Goal: Information Seeking & Learning: Learn about a topic

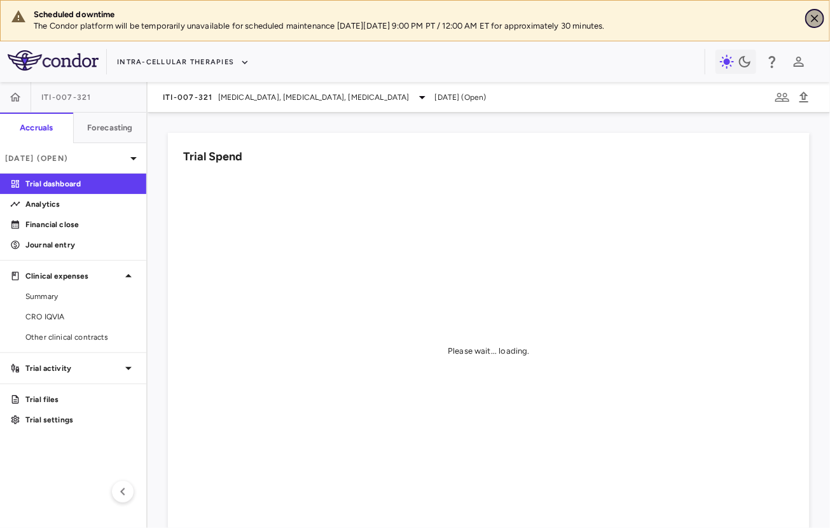
click at [816, 15] on icon "Close" at bounding box center [814, 18] width 13 height 13
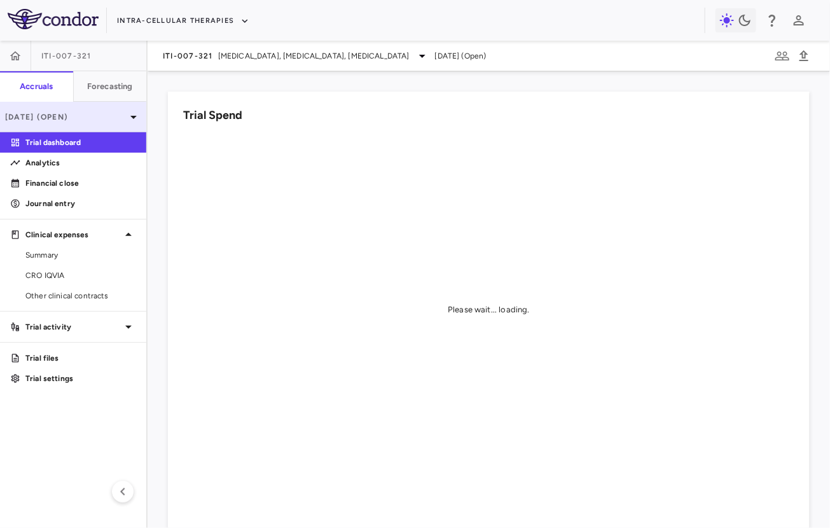
click at [64, 120] on p "[DATE] (Open)" at bounding box center [65, 116] width 121 height 11
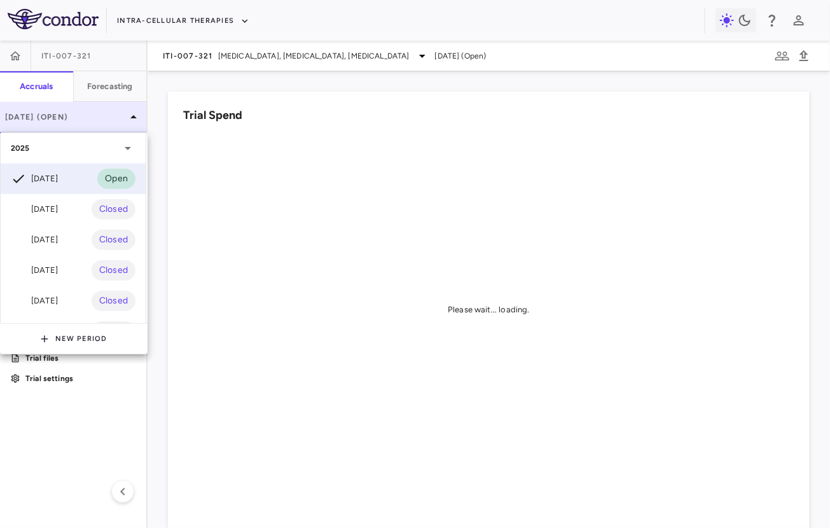
click at [64, 120] on div at bounding box center [415, 264] width 830 height 528
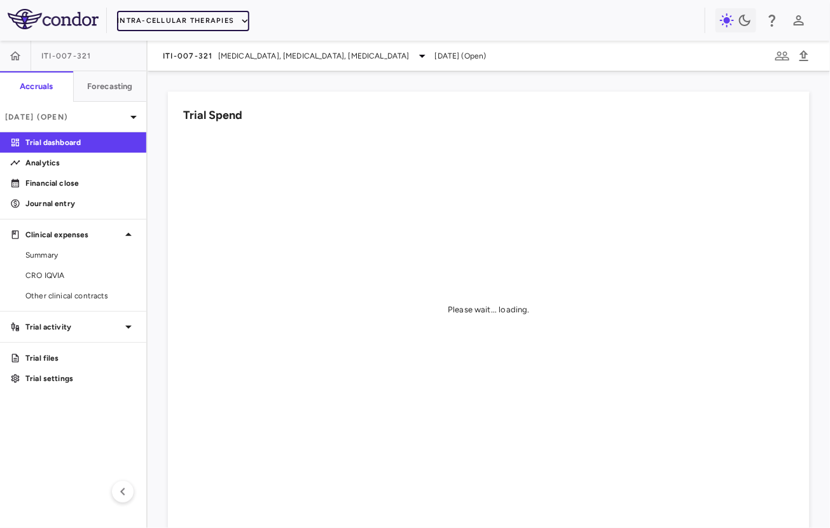
click at [183, 20] on button "Intra-Cellular Therapies" at bounding box center [183, 21] width 132 height 20
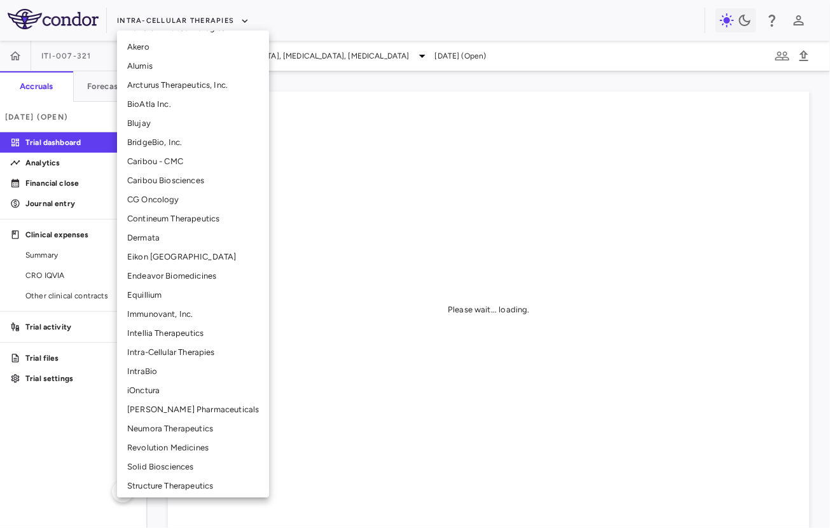
scroll to position [112, 0]
click at [148, 338] on li "Intellia Therapeutics" at bounding box center [193, 333] width 152 height 19
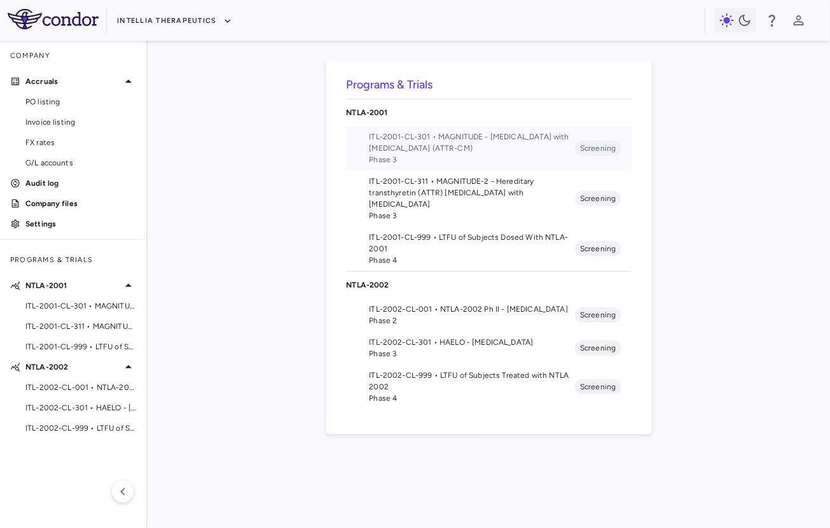
click at [492, 127] on li "ITL-2001-CL-301 • MAGNITUDE - Transthyretin Amyloidosis with Cardiomyopathy (AT…" at bounding box center [489, 148] width 285 height 45
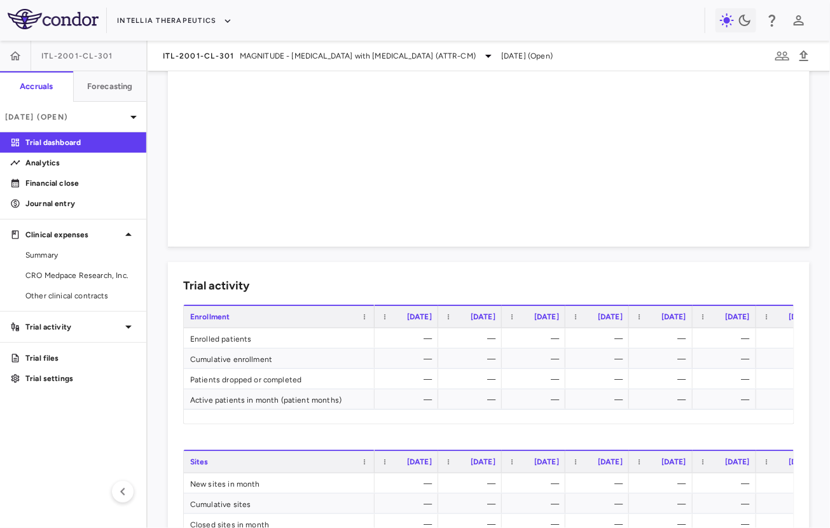
scroll to position [408, 0]
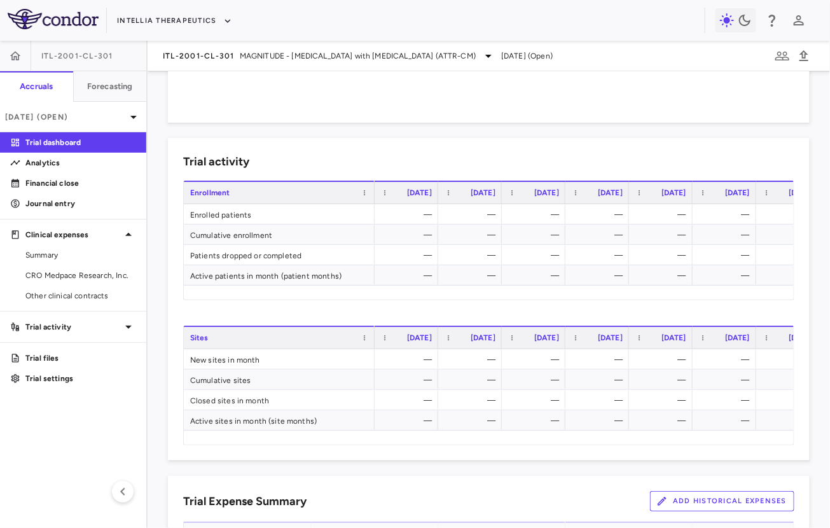
click at [692, 497] on button "Add Historical Expenses" at bounding box center [722, 501] width 144 height 20
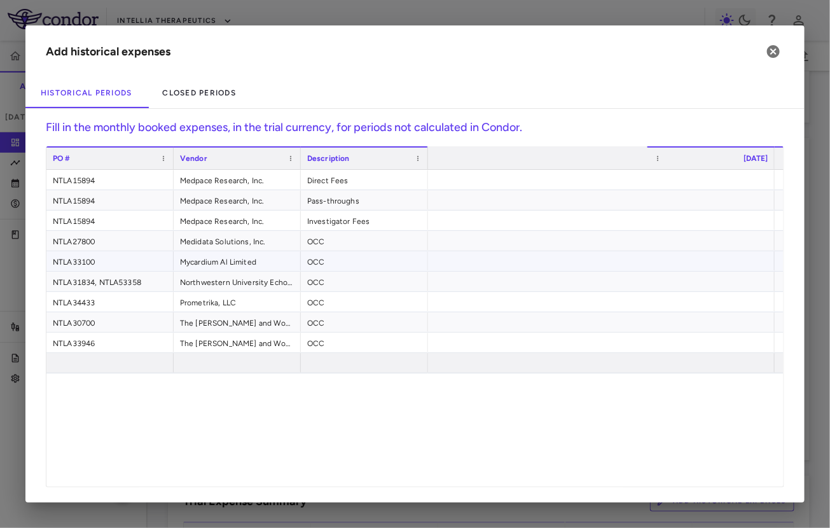
scroll to position [0, 0]
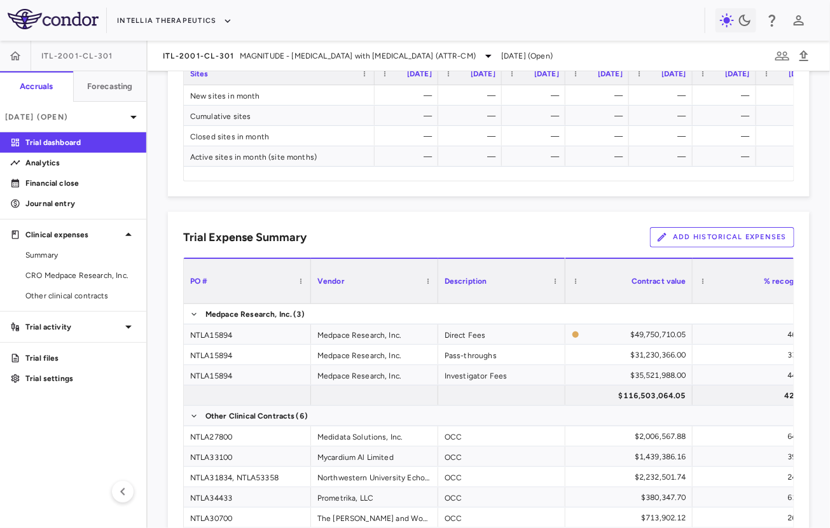
click at [711, 235] on button "Add Historical Expenses" at bounding box center [722, 237] width 144 height 20
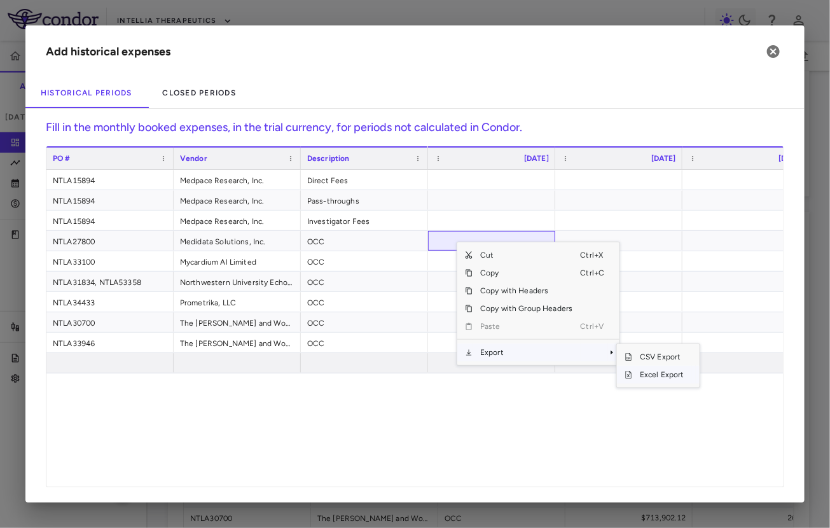
click at [645, 373] on span "Excel Export" at bounding box center [662, 375] width 60 height 18
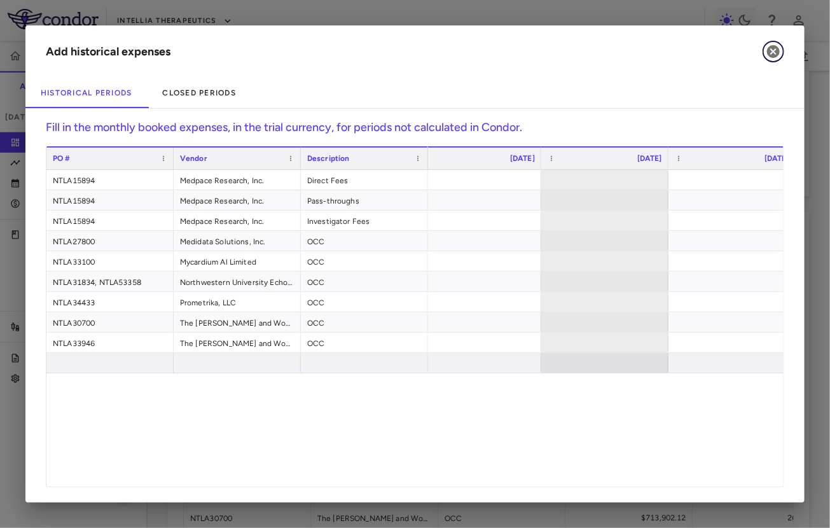
drag, startPoint x: 769, startPoint y: 52, endPoint x: 760, endPoint y: 52, distance: 8.9
click at [760, 52] on h2 "Add historical expenses" at bounding box center [414, 51] width 779 height 52
click at [769, 52] on icon "button" at bounding box center [773, 51] width 13 height 13
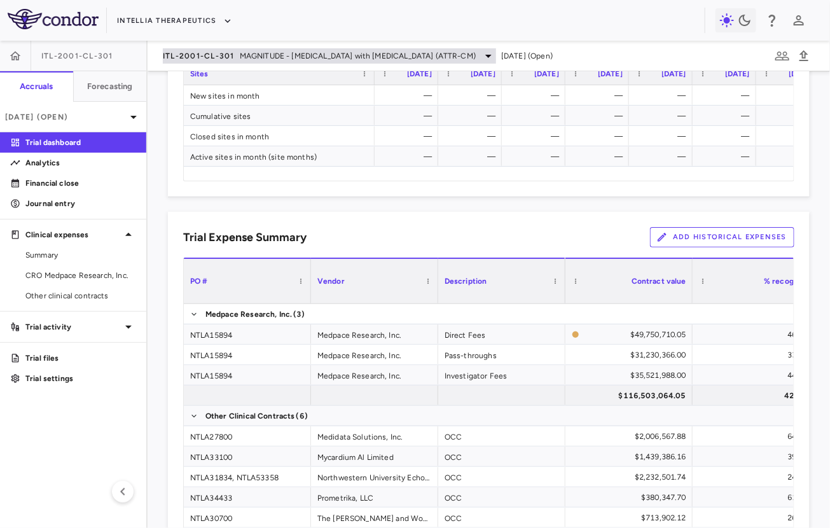
click at [249, 54] on span "MAGNITUDE - [MEDICAL_DATA] with [MEDICAL_DATA] (ATTR-CM)" at bounding box center [358, 55] width 236 height 11
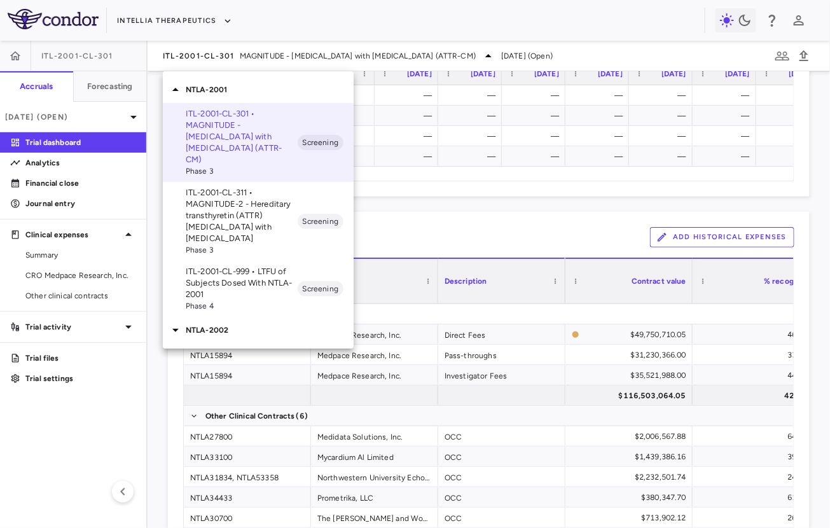
click at [214, 197] on p "ITL-2001-CL-311 • MAGNITUDE-2 - Hereditary transthyretin (ATTR) [MEDICAL_DATA] …" at bounding box center [242, 215] width 112 height 57
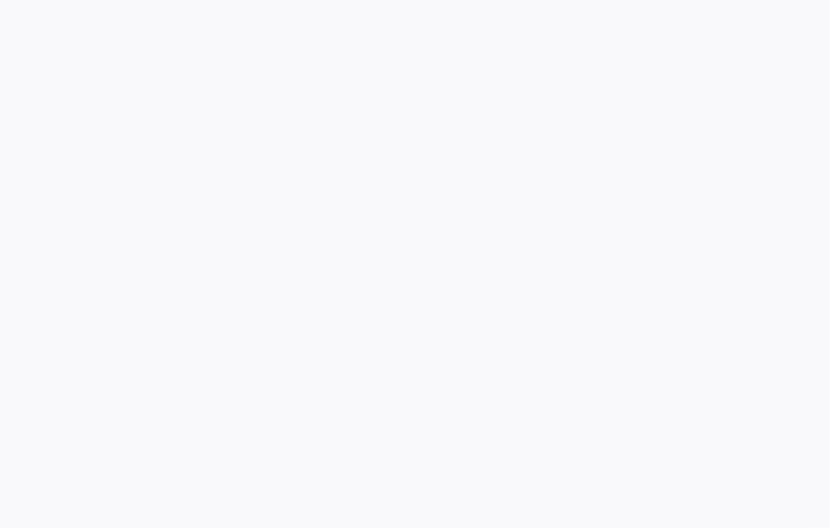
click at [726, 93] on div at bounding box center [415, 264] width 830 height 528
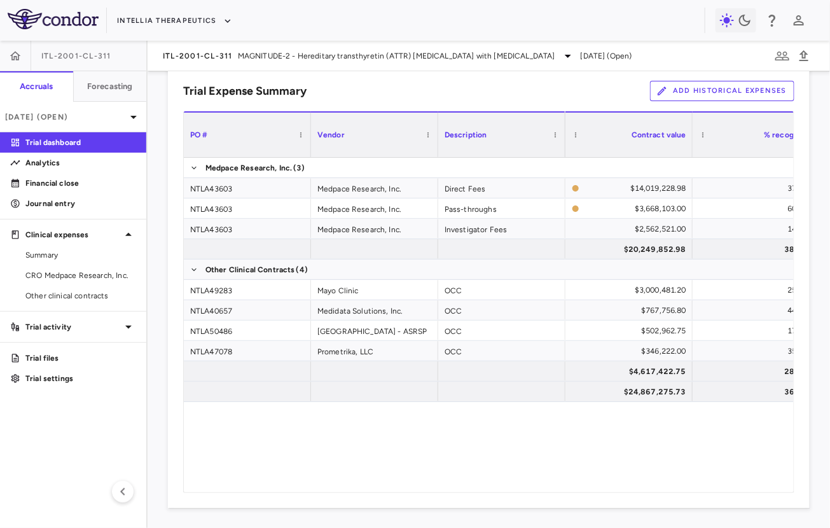
click at [746, 88] on button "Add Historical Expenses" at bounding box center [722, 91] width 144 height 20
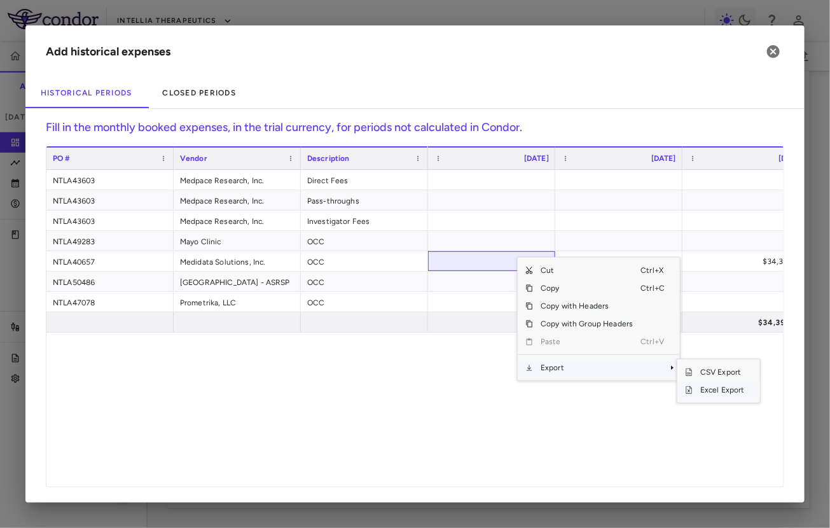
click at [700, 390] on span "Excel Export" at bounding box center [722, 390] width 60 height 18
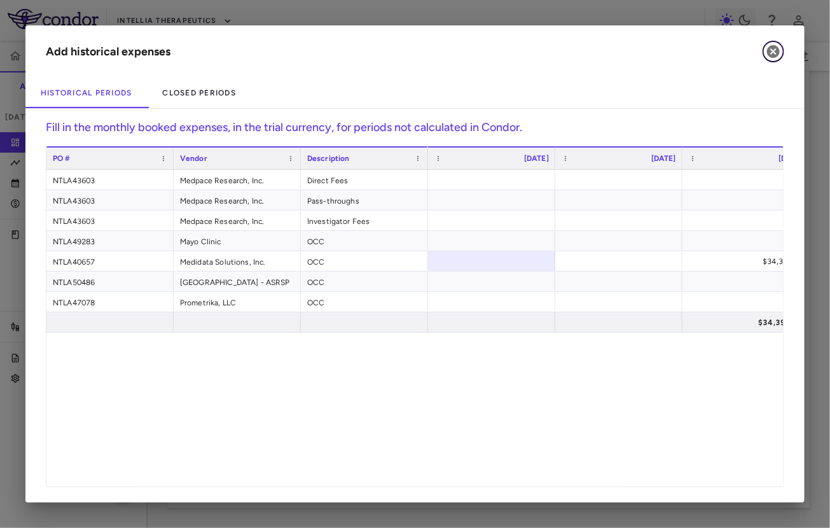
click at [772, 57] on icon "button" at bounding box center [773, 51] width 15 height 15
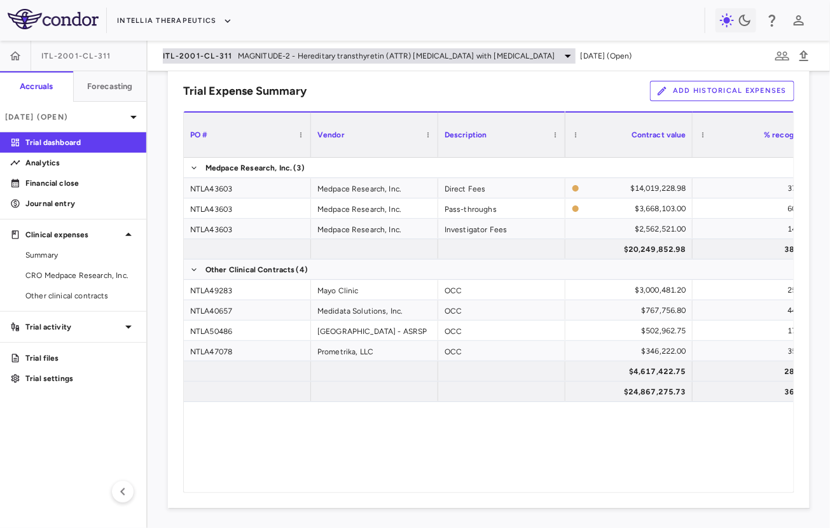
click at [191, 59] on span "ITL-2001-CL-311" at bounding box center [198, 56] width 70 height 10
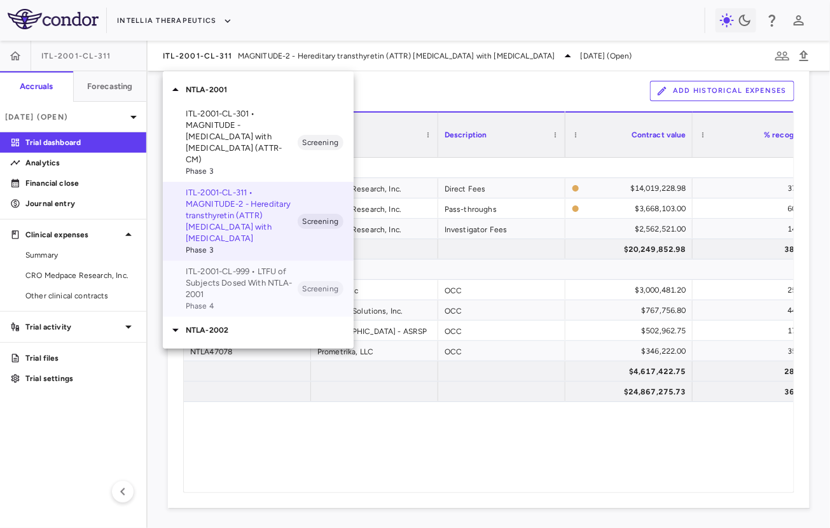
click at [201, 300] on span "Phase 4" at bounding box center [242, 305] width 112 height 11
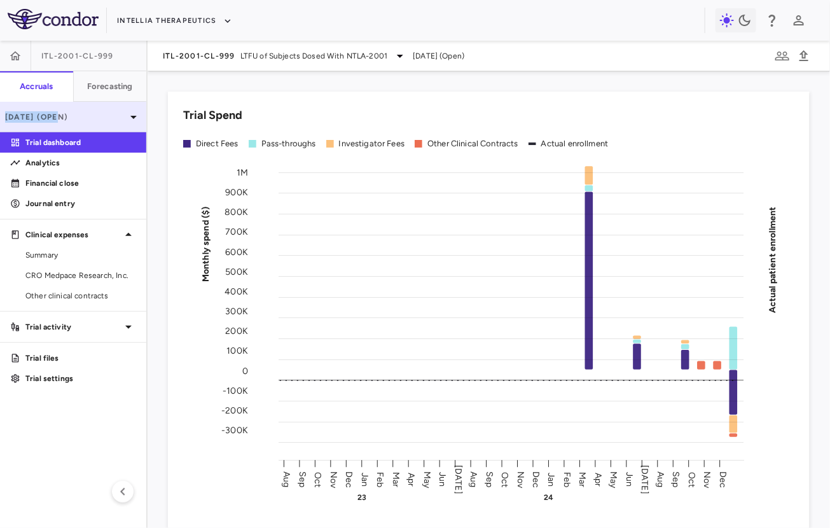
click at [62, 111] on p "Dec 2024 (Open)" at bounding box center [65, 116] width 121 height 11
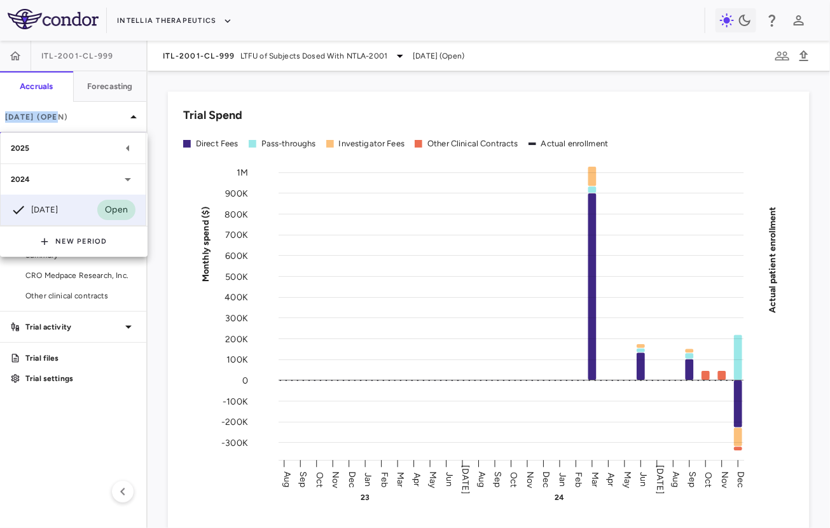
click at [56, 150] on div "2025" at bounding box center [65, 147] width 109 height 11
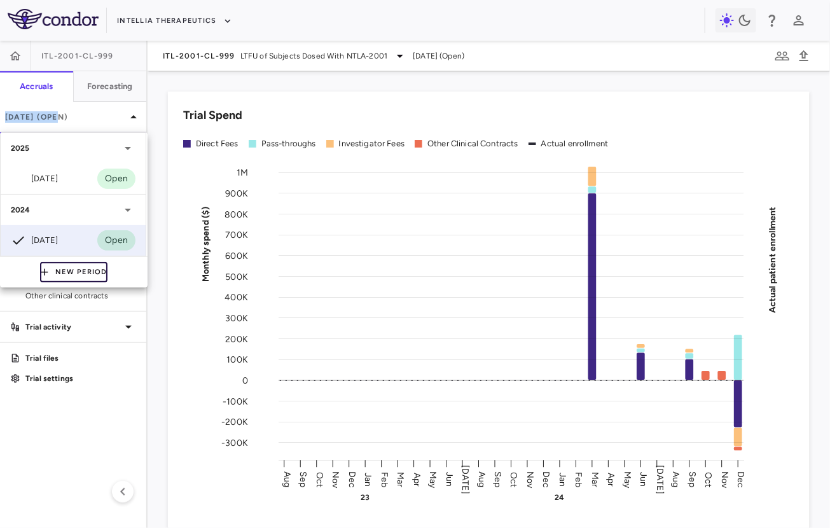
click at [54, 274] on button "New Period" at bounding box center [73, 272] width 67 height 20
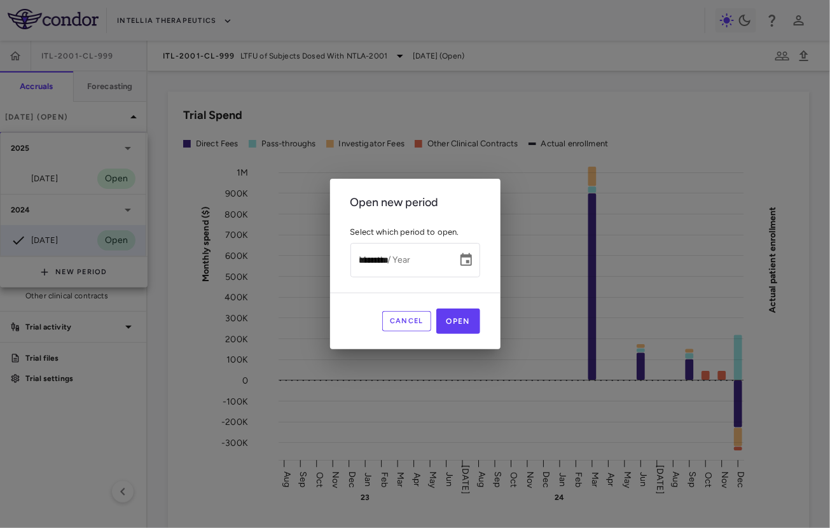
click at [368, 266] on input "*********" at bounding box center [399, 260] width 98 height 34
type input "*********"
click at [424, 318] on button "Cancel" at bounding box center [406, 321] width 49 height 20
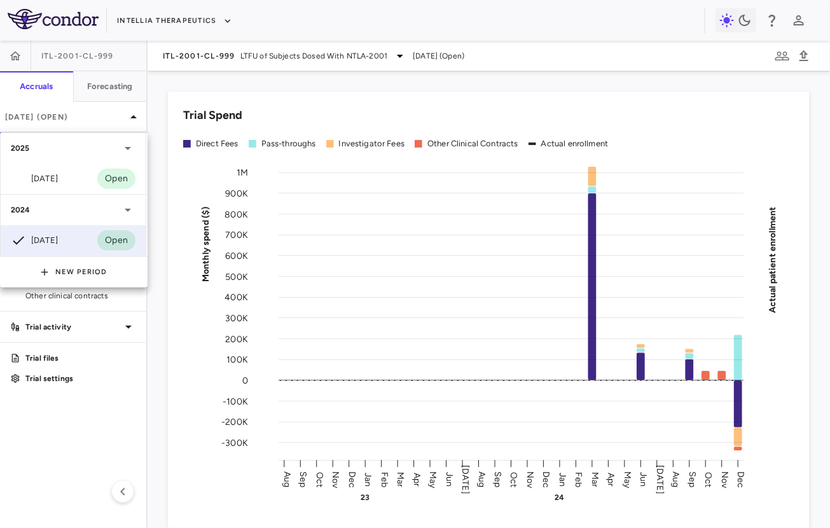
click at [116, 367] on div at bounding box center [415, 264] width 830 height 528
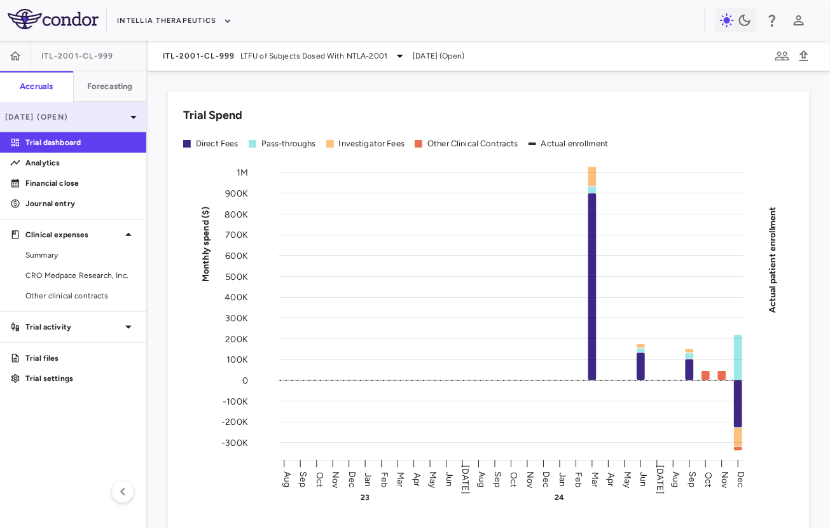
click at [100, 116] on p "Dec 2024 (Open)" at bounding box center [65, 116] width 121 height 11
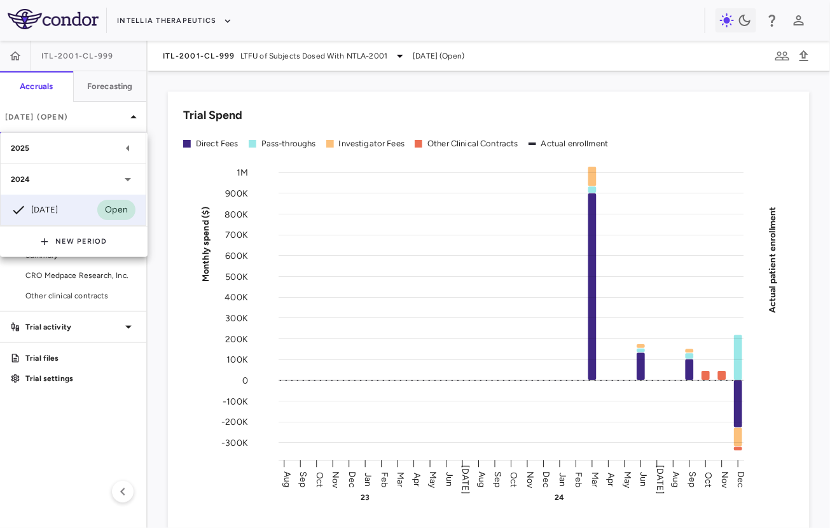
click at [78, 158] on div "2025" at bounding box center [73, 148] width 145 height 31
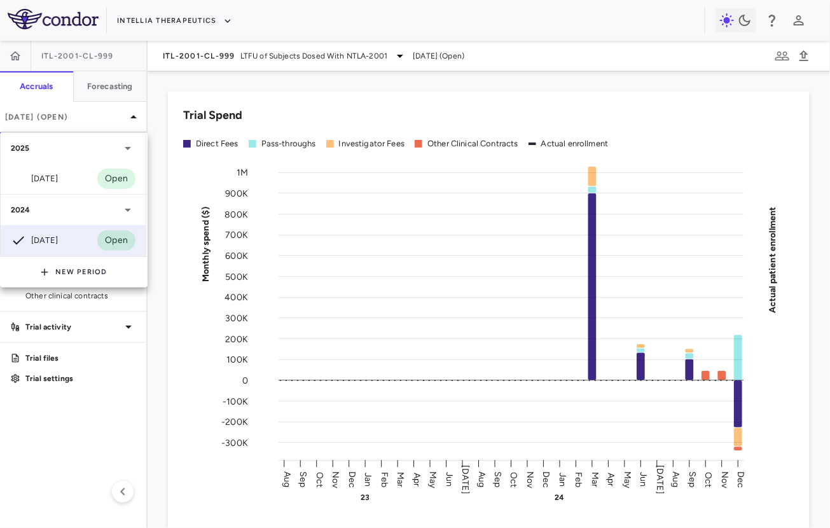
click at [228, 215] on div at bounding box center [415, 264] width 830 height 528
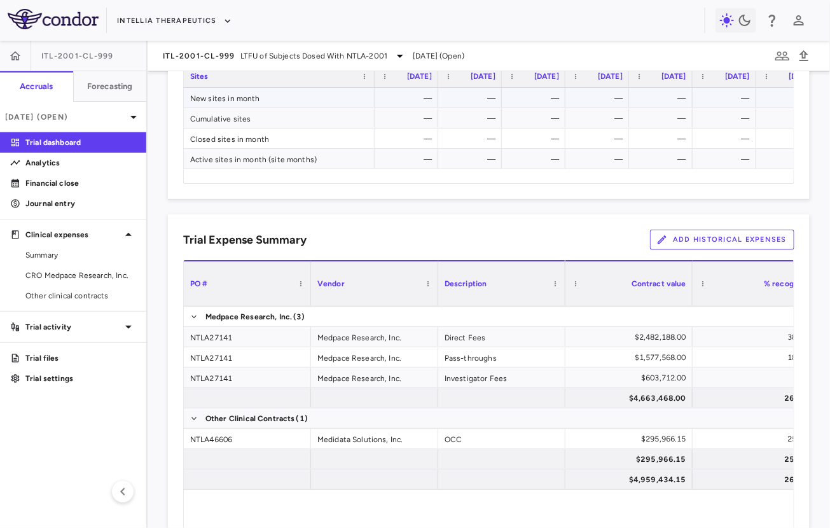
scroll to position [757, 0]
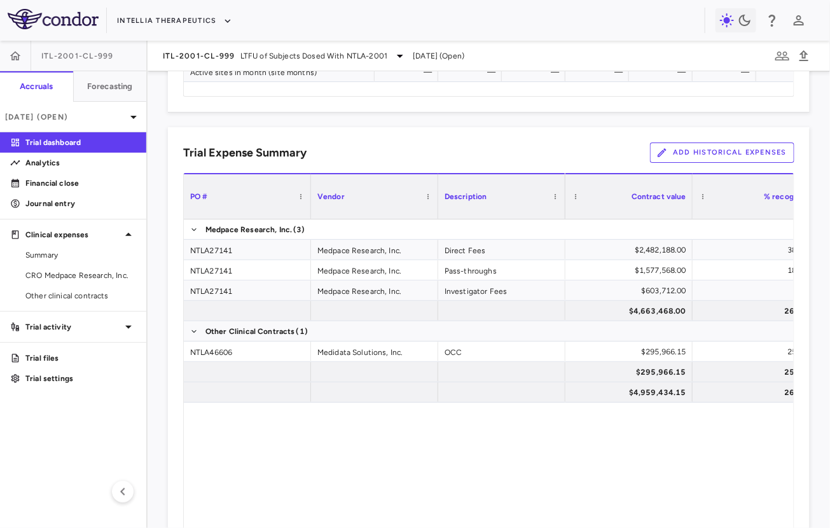
click at [725, 150] on button "Add Historical Expenses" at bounding box center [722, 152] width 144 height 20
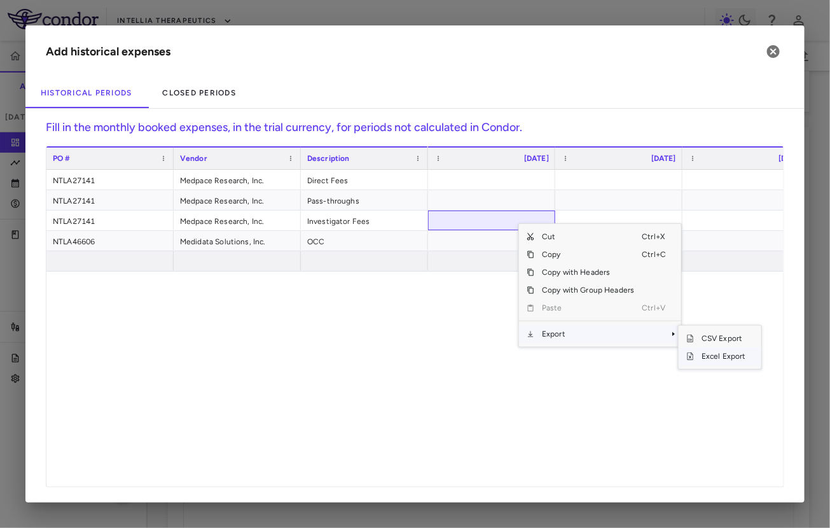
click at [707, 358] on span "Excel Export" at bounding box center [724, 356] width 60 height 18
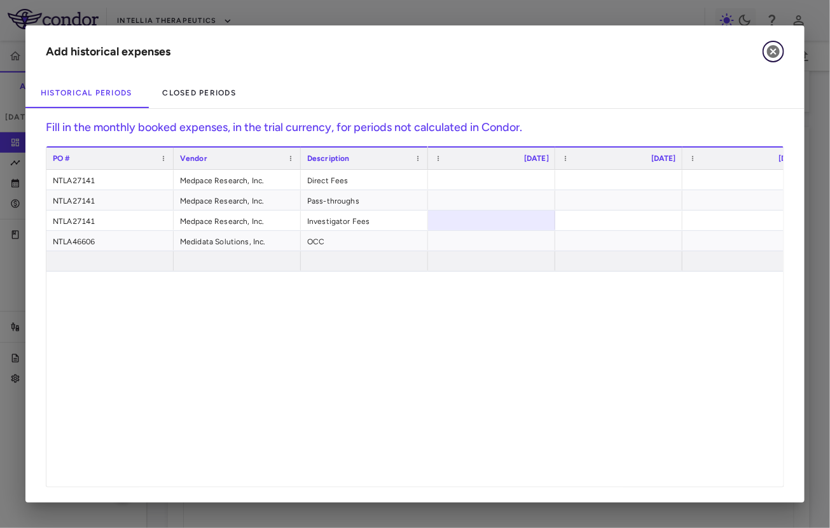
click at [775, 54] on icon "button" at bounding box center [773, 51] width 15 height 15
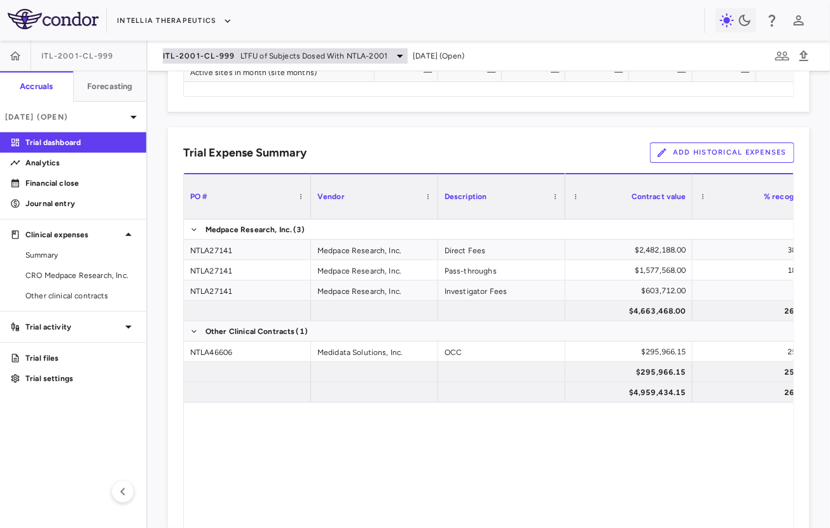
click at [208, 53] on span "ITL-2001-CL-999" at bounding box center [199, 56] width 72 height 10
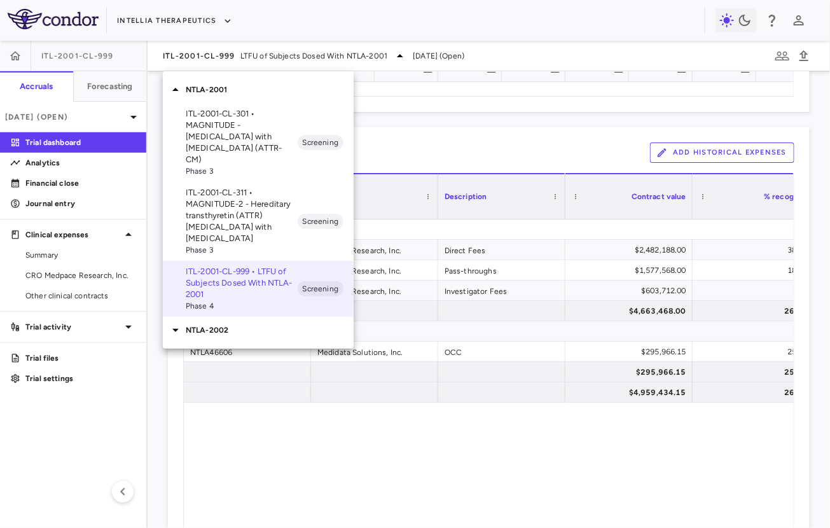
click at [221, 324] on div "NTLA-2002" at bounding box center [258, 330] width 191 height 27
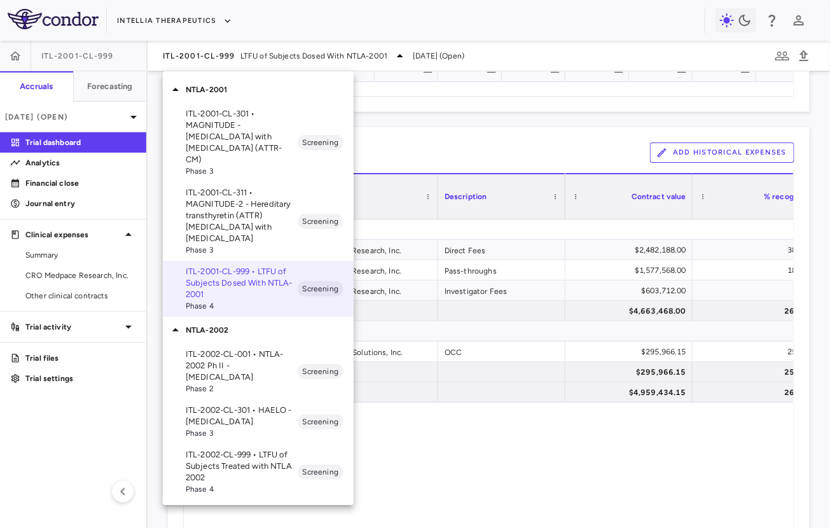
click at [246, 358] on p "ITL-2002-CL-001 • NTLA-2002 Ph II - [MEDICAL_DATA]" at bounding box center [242, 365] width 112 height 34
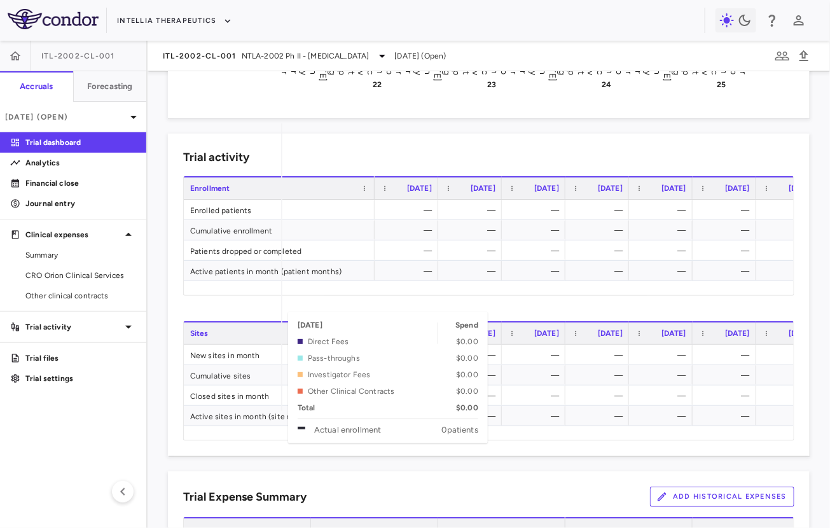
scroll to position [443, 0]
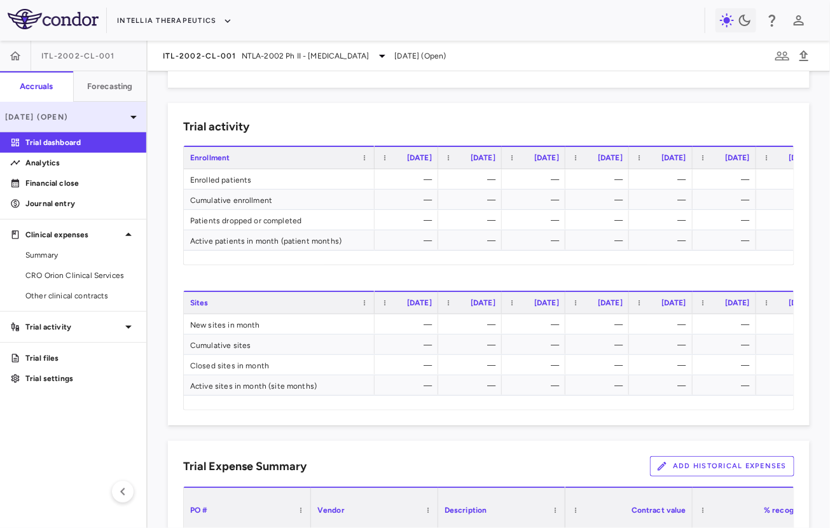
click at [89, 122] on div "[DATE] (Open)" at bounding box center [73, 117] width 146 height 31
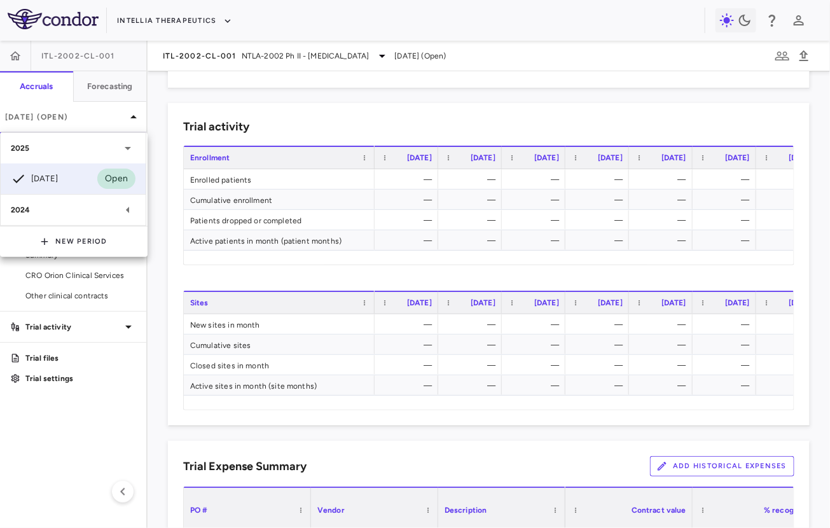
click at [91, 118] on div at bounding box center [415, 264] width 830 height 528
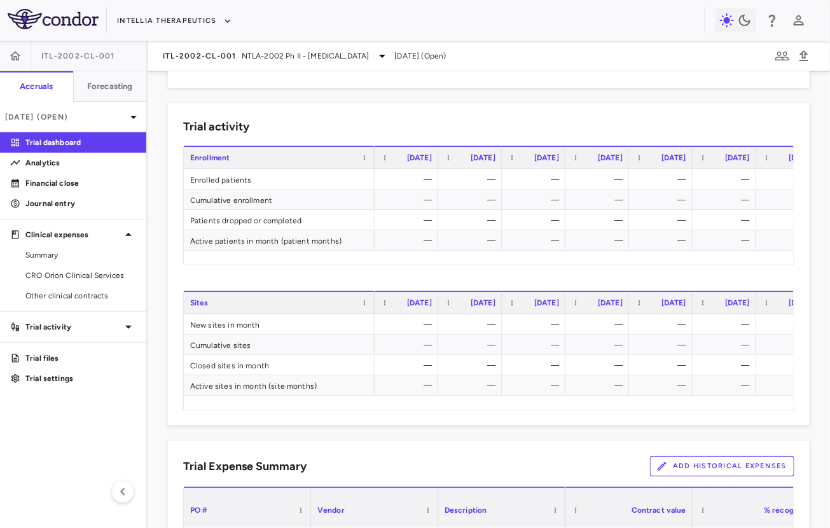
click at [672, 457] on button "Add Historical Expenses" at bounding box center [722, 466] width 144 height 20
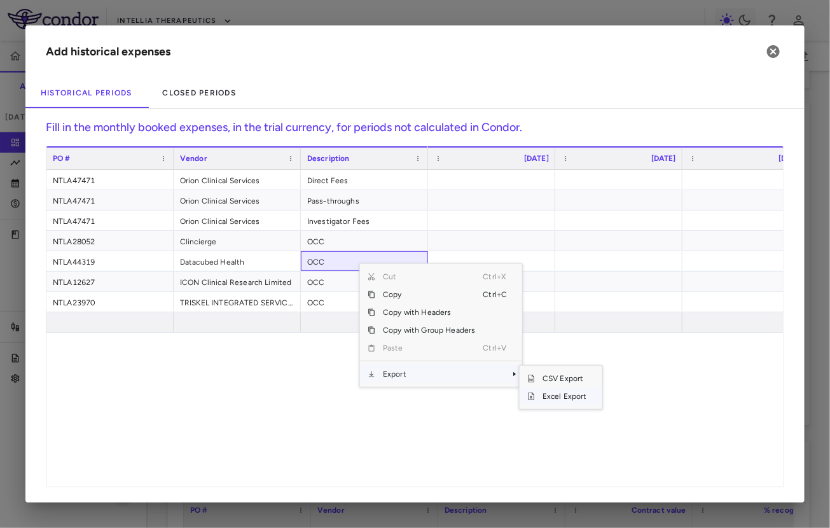
click at [548, 397] on span "Excel Export" at bounding box center [565, 396] width 60 height 18
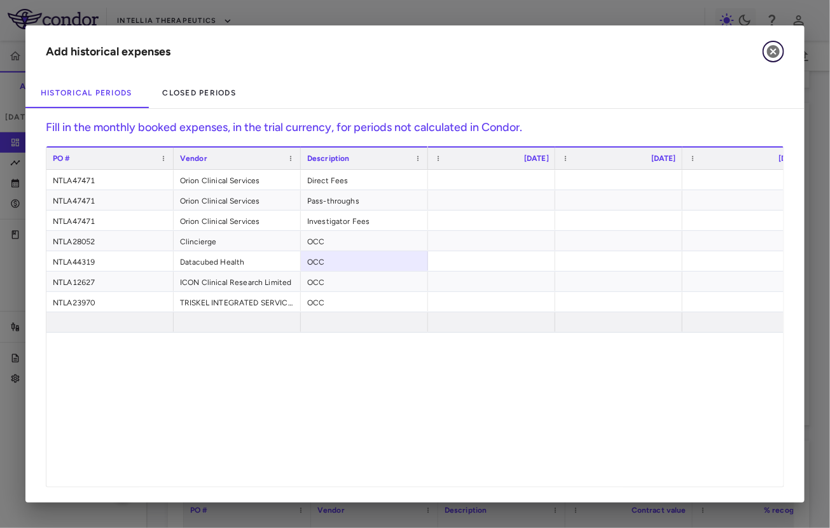
click at [766, 52] on icon "button" at bounding box center [773, 51] width 15 height 15
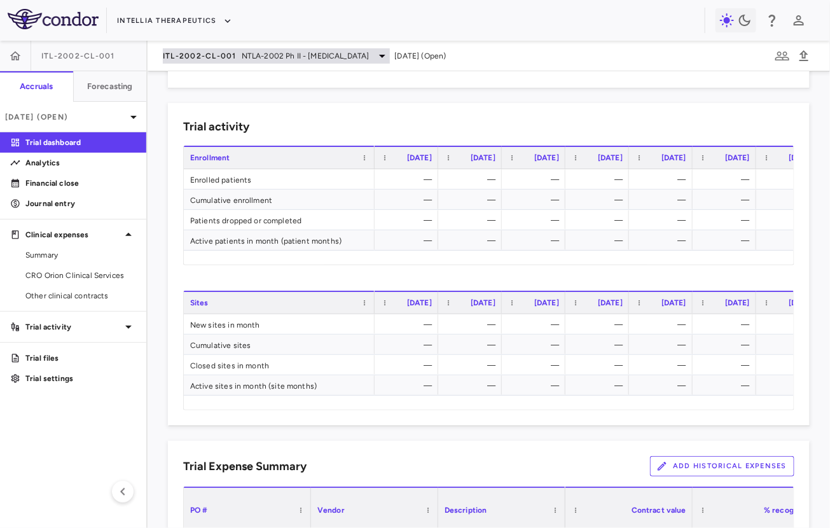
click at [189, 61] on div "ITL-2002-CL-001 NTLA-2002 Ph II - Hereditary Angioedema" at bounding box center [276, 55] width 227 height 15
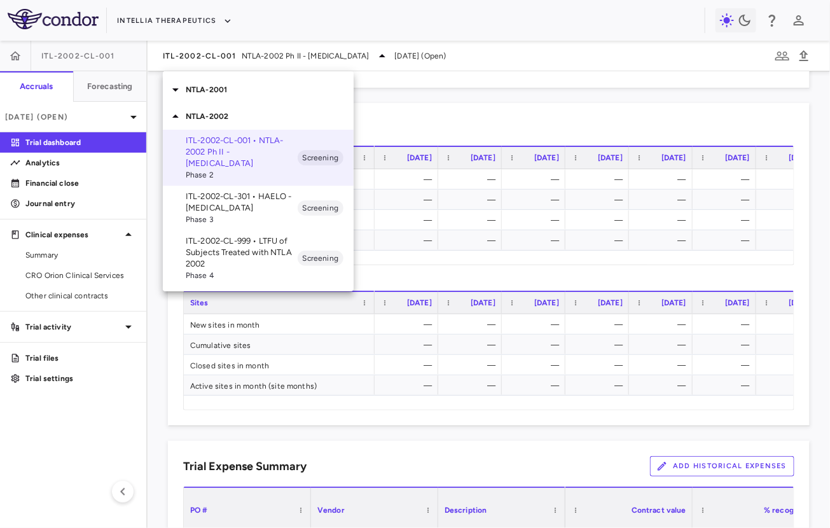
click at [221, 210] on p "ITL-2002-CL-301 • HAELO - [MEDICAL_DATA]" at bounding box center [242, 202] width 112 height 23
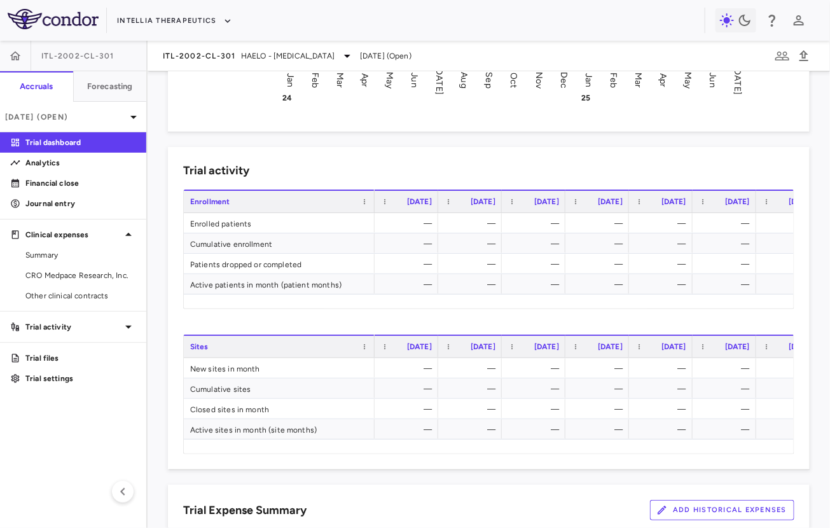
scroll to position [541, 0]
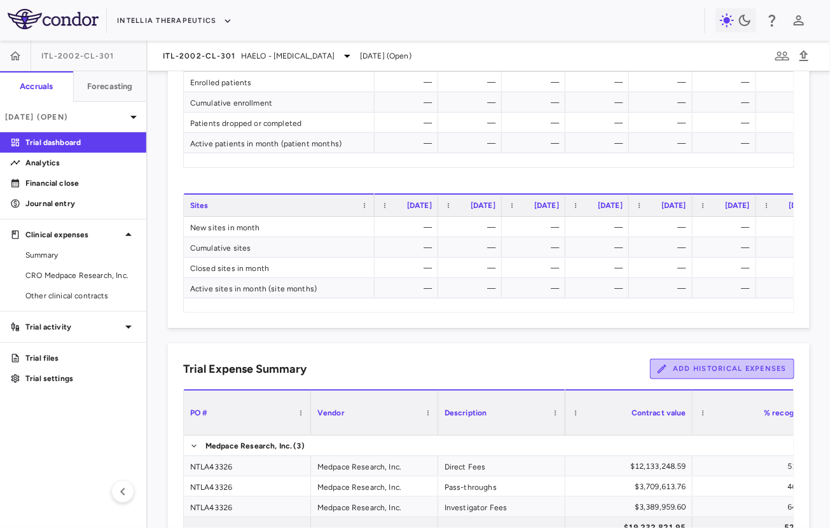
click at [692, 363] on button "Add Historical Expenses" at bounding box center [722, 369] width 144 height 20
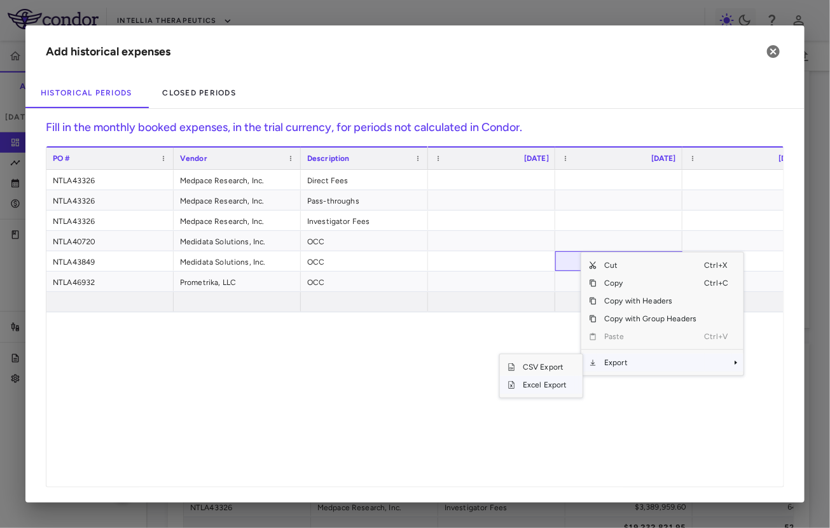
click at [540, 389] on span "Excel Export" at bounding box center [545, 385] width 60 height 18
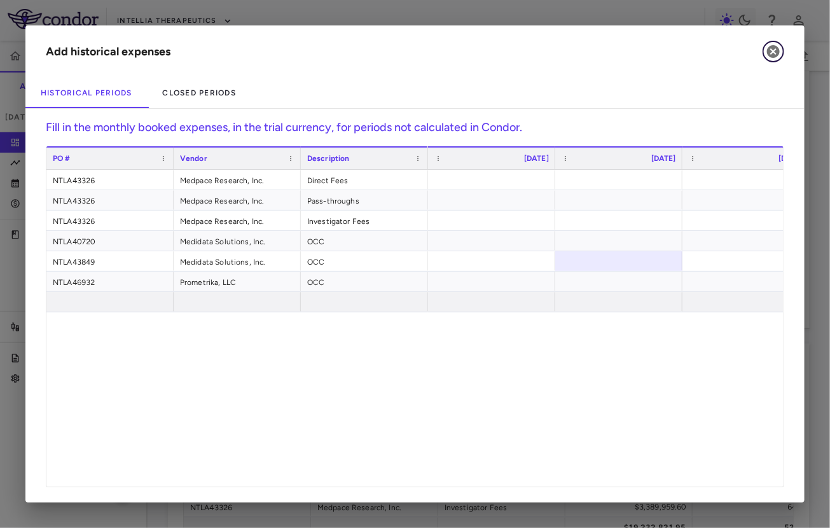
click at [777, 50] on icon "button" at bounding box center [773, 51] width 13 height 13
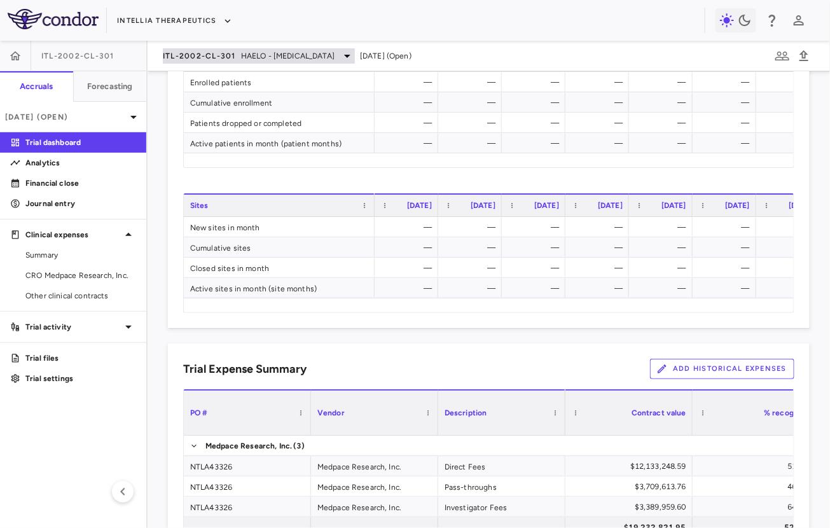
click at [198, 51] on span "ITL-2002-CL-301" at bounding box center [199, 56] width 73 height 10
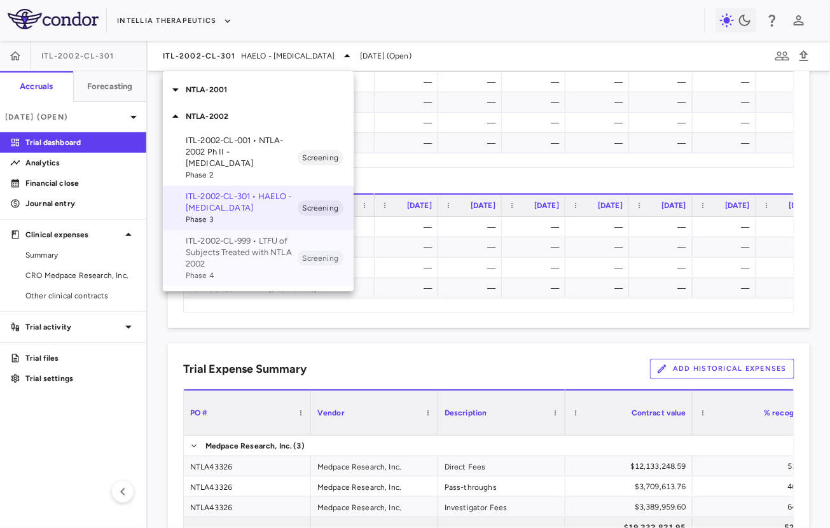
click at [237, 237] on p "ITL-2002-CL-999 • LTFU of Subjects Treated with NTLA 2002" at bounding box center [242, 252] width 112 height 34
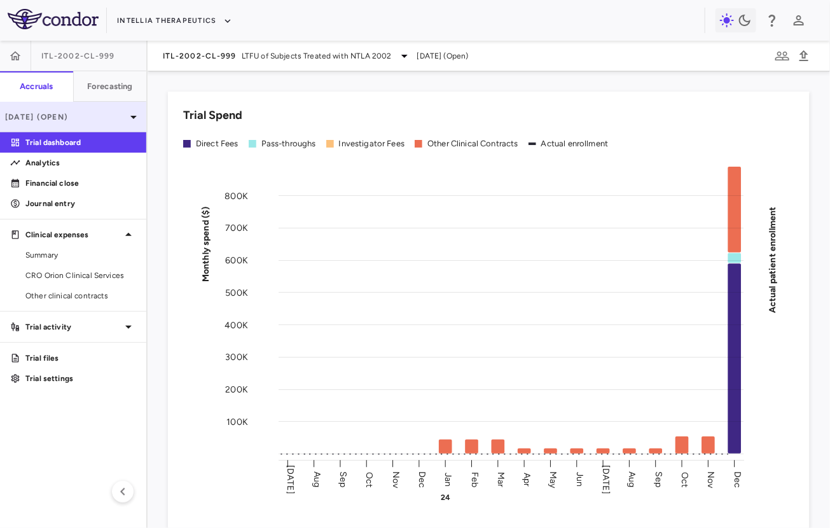
click at [113, 129] on div "Dec 2024 (Open)" at bounding box center [73, 117] width 146 height 31
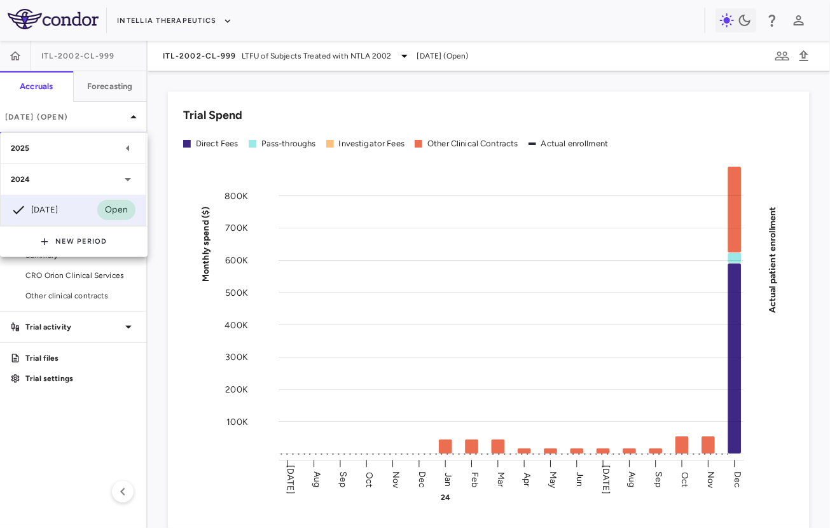
click at [97, 151] on div "2025" at bounding box center [65, 147] width 109 height 11
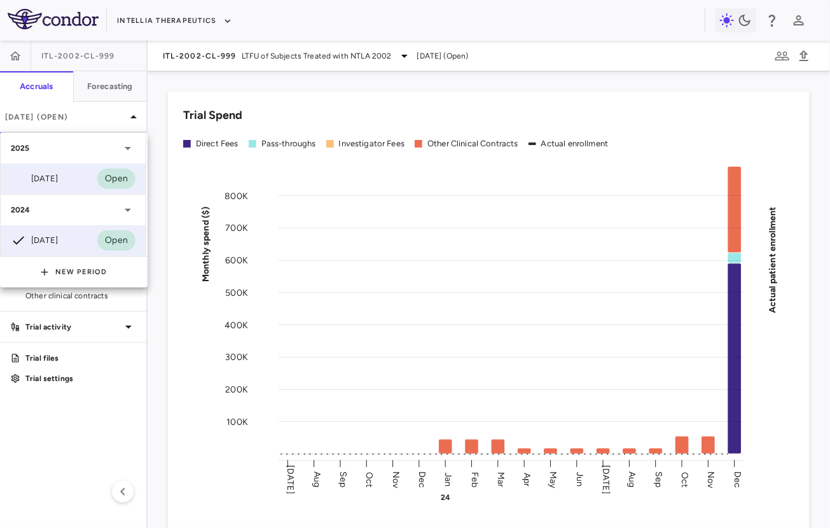
click at [81, 182] on div "Mar 2025 Open" at bounding box center [73, 178] width 145 height 31
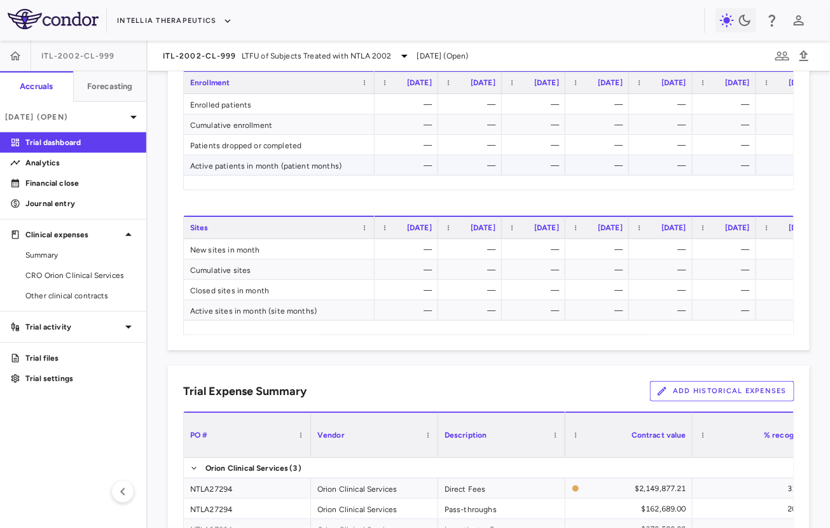
scroll to position [678, 0]
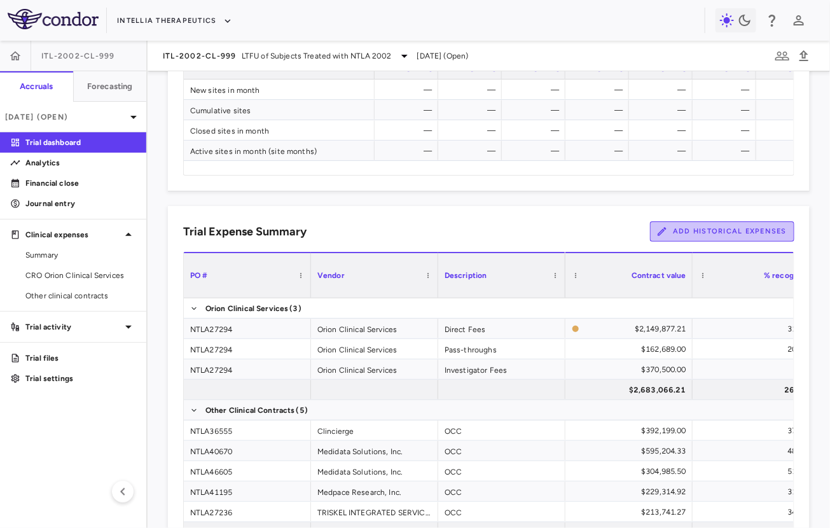
click at [682, 235] on button "Add Historical Expenses" at bounding box center [722, 231] width 144 height 20
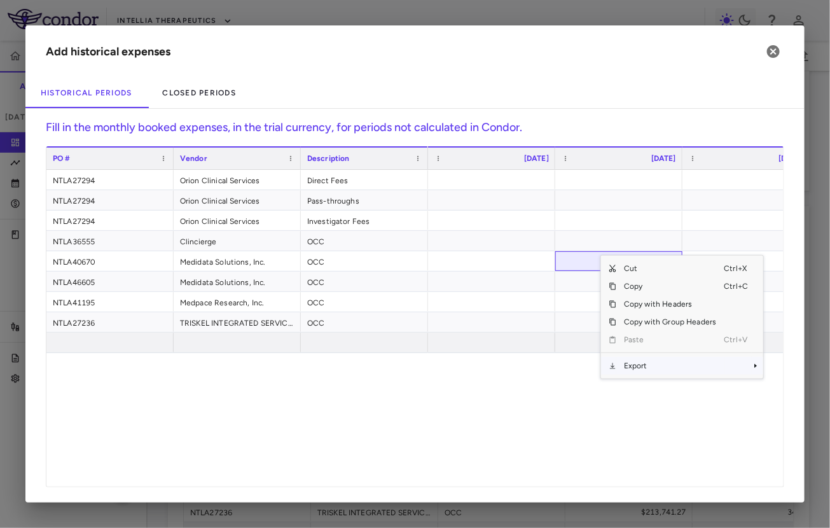
click at [643, 367] on span "Export" at bounding box center [669, 366] width 107 height 18
click at [567, 384] on span "Excel Export" at bounding box center [565, 388] width 60 height 18
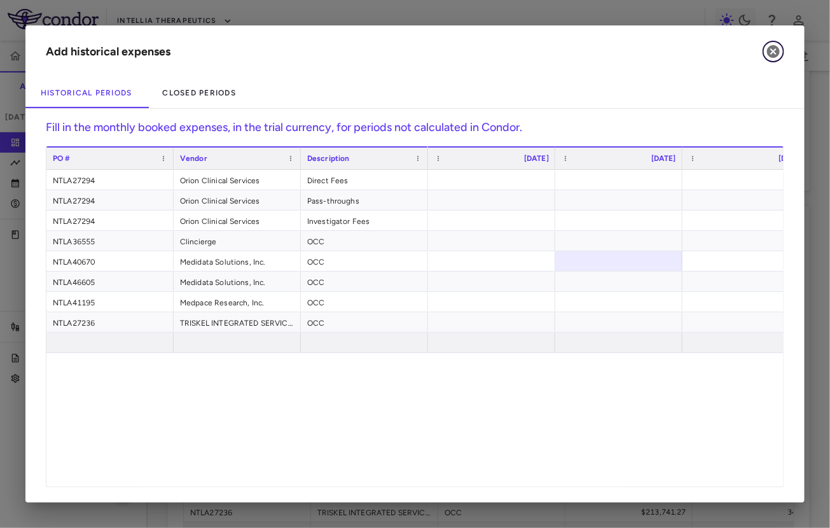
click at [769, 53] on icon "button" at bounding box center [773, 51] width 13 height 13
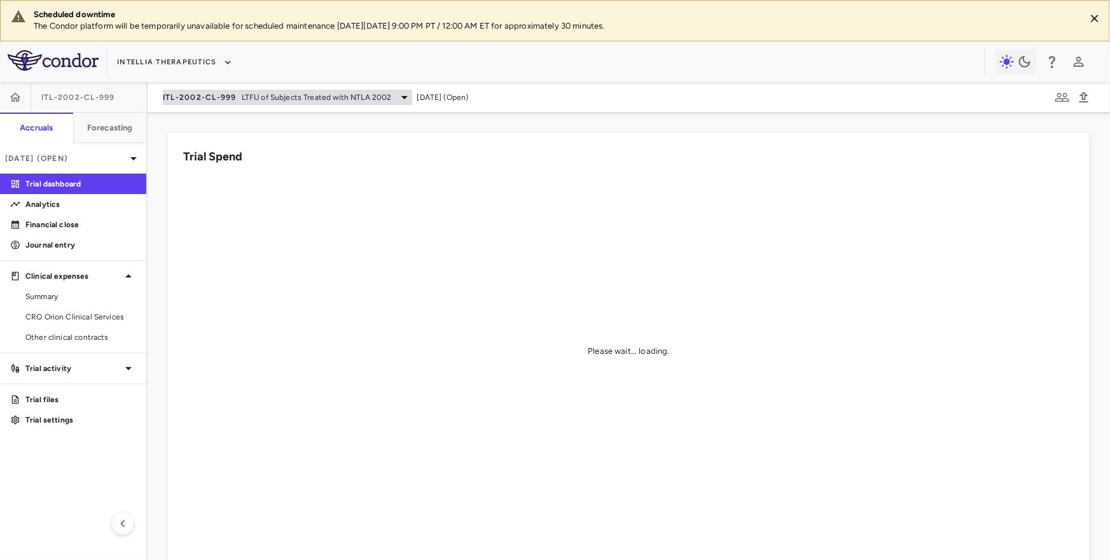
click at [224, 93] on span "ITL-2002-CL-999" at bounding box center [200, 97] width 74 height 10
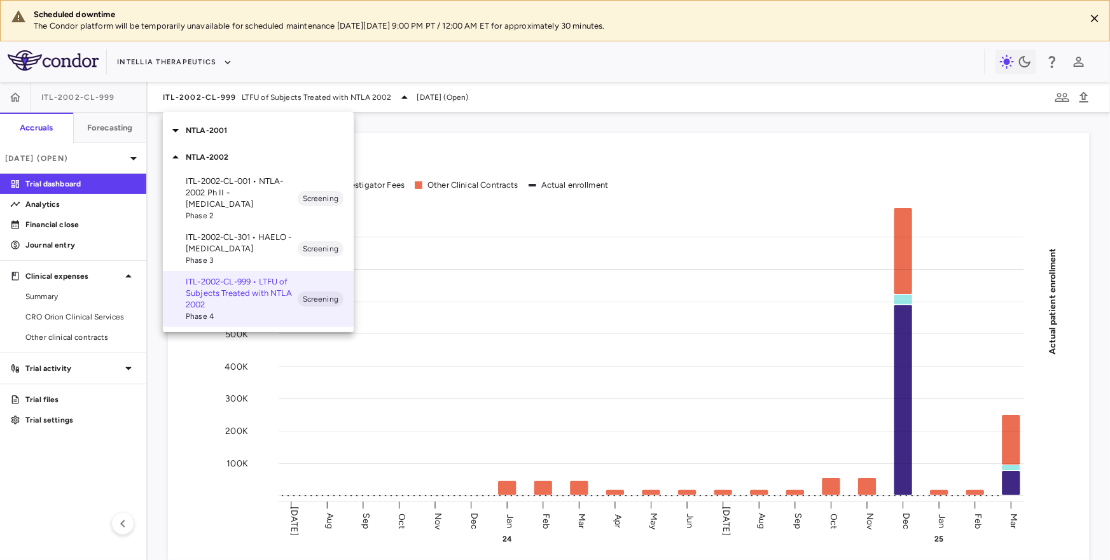
click at [237, 136] on div "NTLA-2001" at bounding box center [258, 130] width 191 height 27
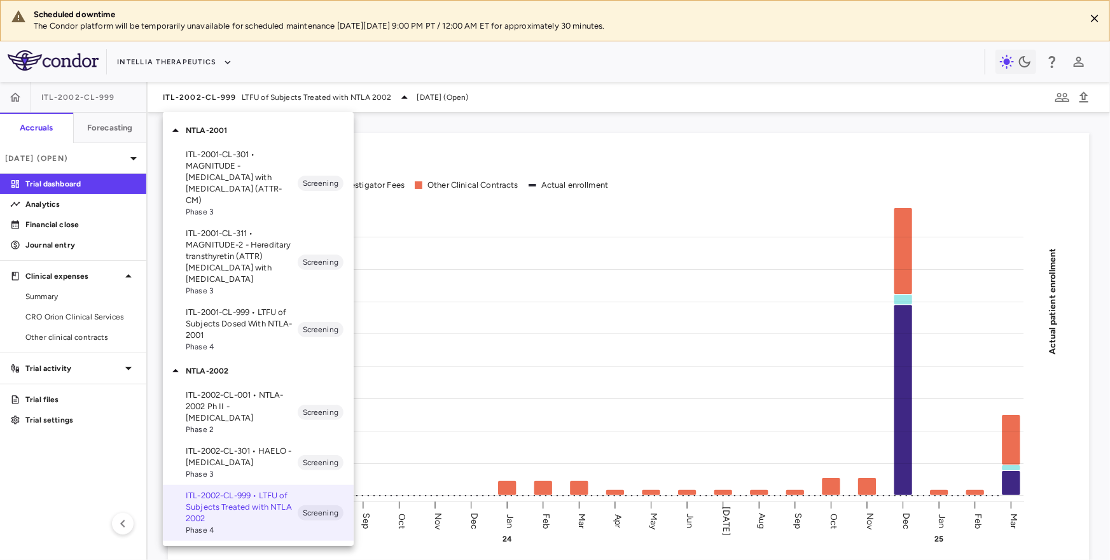
click at [252, 167] on p "ITL-2001-CL-301 • MAGNITUDE - [MEDICAL_DATA] with [MEDICAL_DATA] (ATTR-CM)" at bounding box center [242, 177] width 112 height 57
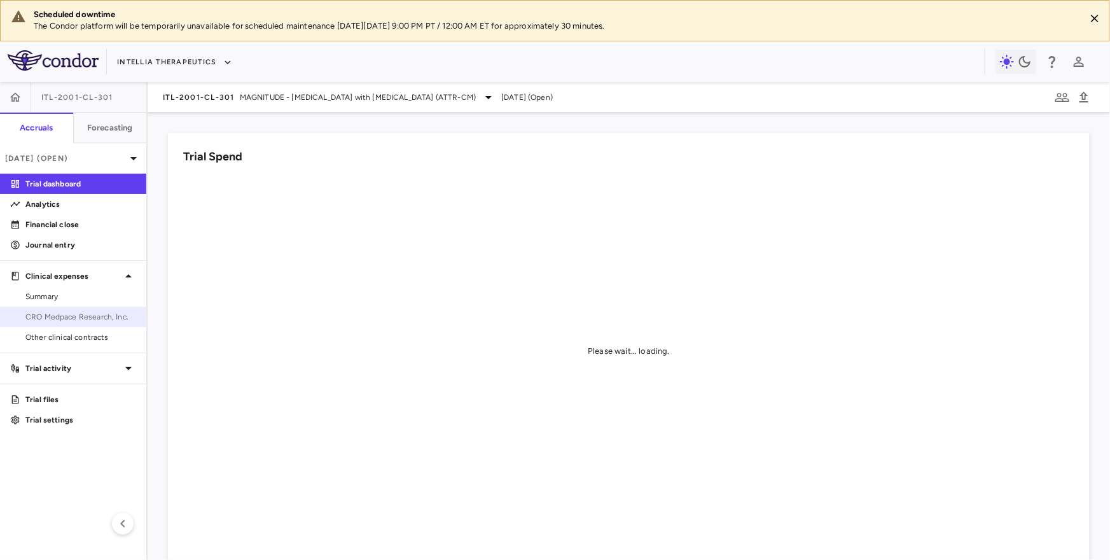
click at [68, 314] on span "CRO Medpace Research, Inc." at bounding box center [80, 316] width 111 height 11
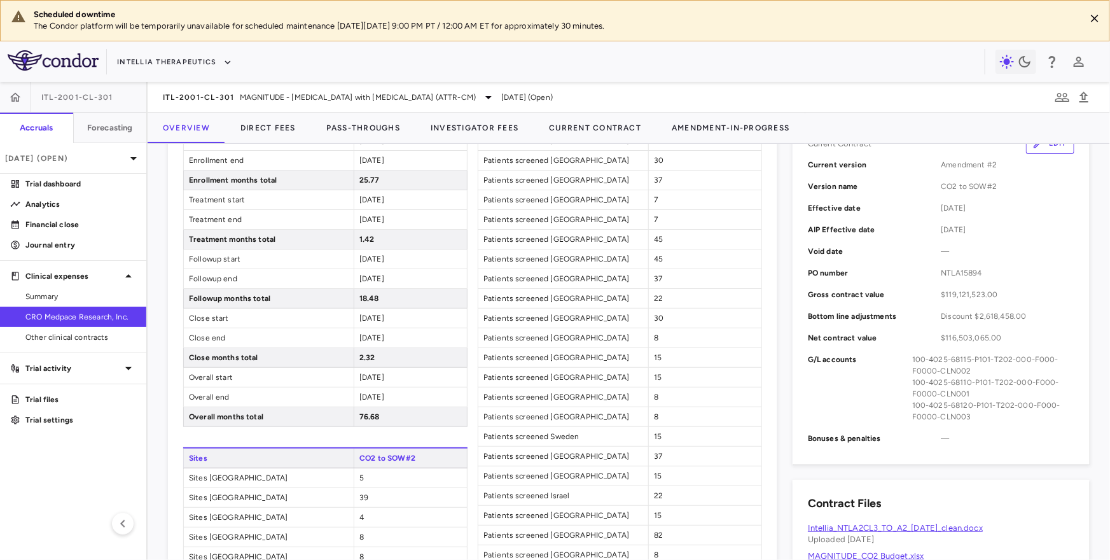
scroll to position [433, 0]
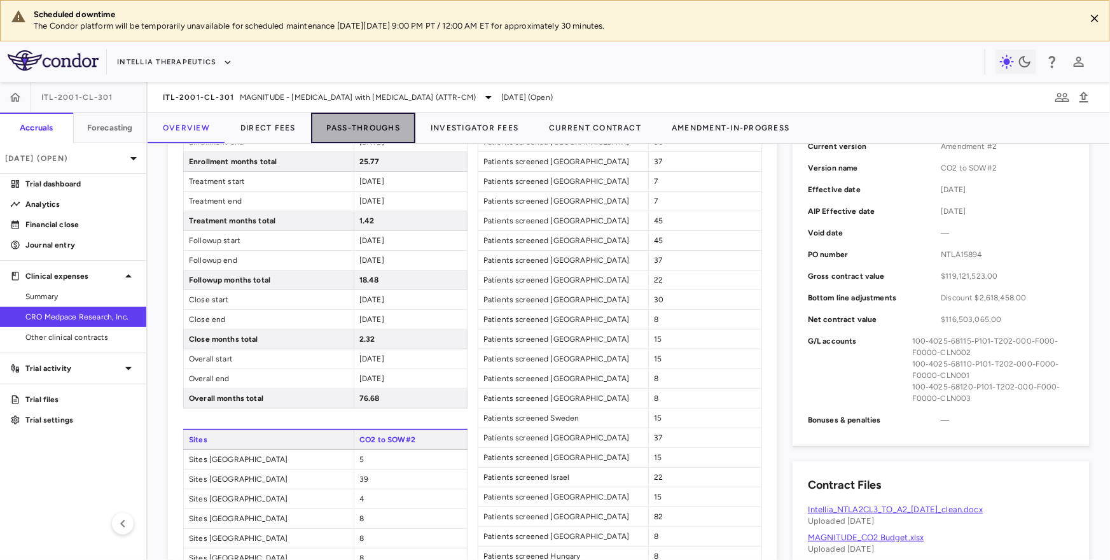
click at [380, 123] on button "Pass-Throughs" at bounding box center [363, 128] width 104 height 31
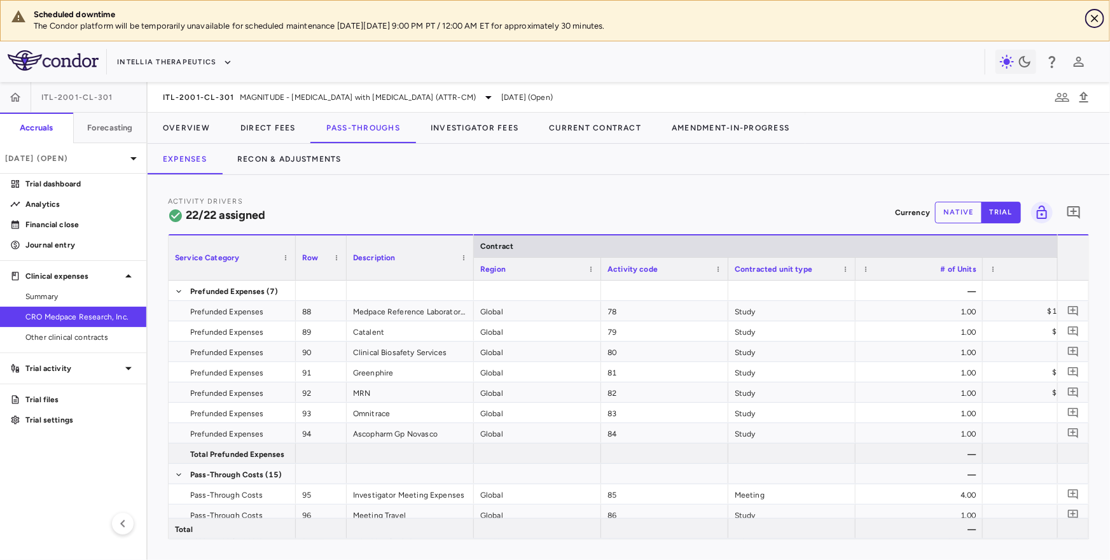
click at [1100, 11] on button "Close" at bounding box center [1094, 18] width 19 height 19
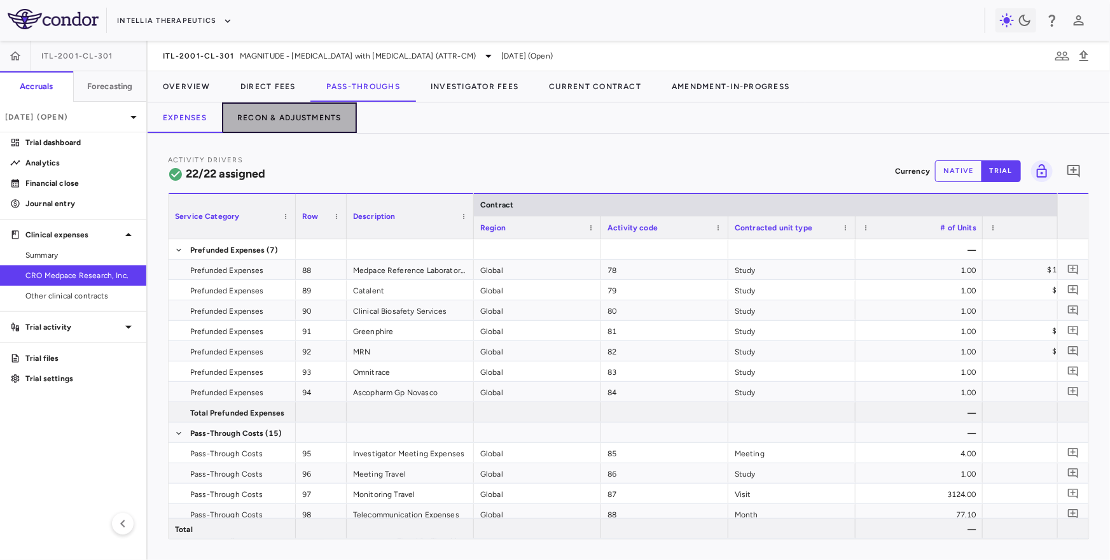
click at [301, 115] on button "Recon & Adjustments" at bounding box center [289, 117] width 135 height 31
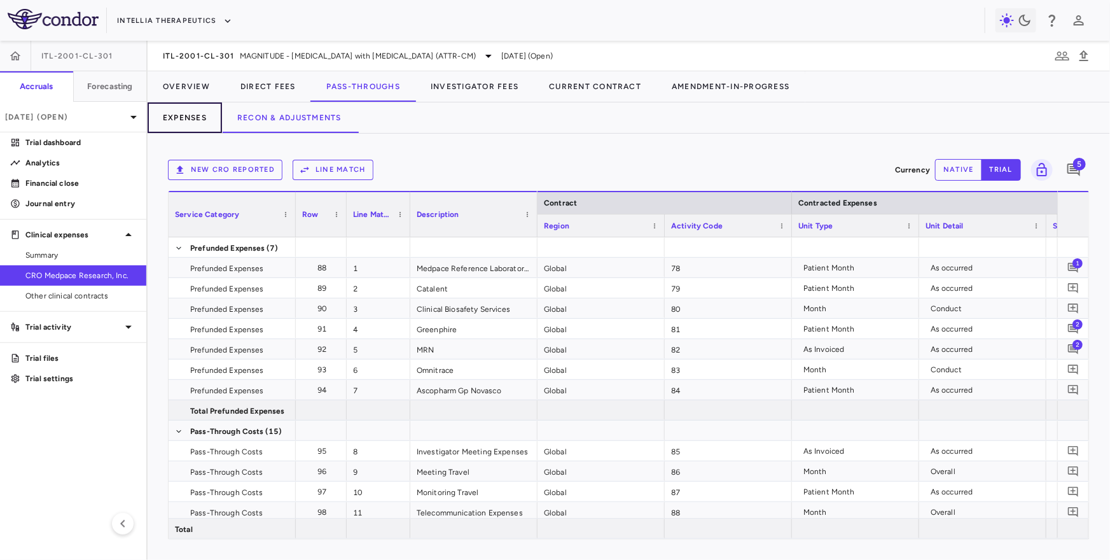
click at [180, 130] on button "Expenses" at bounding box center [185, 117] width 74 height 31
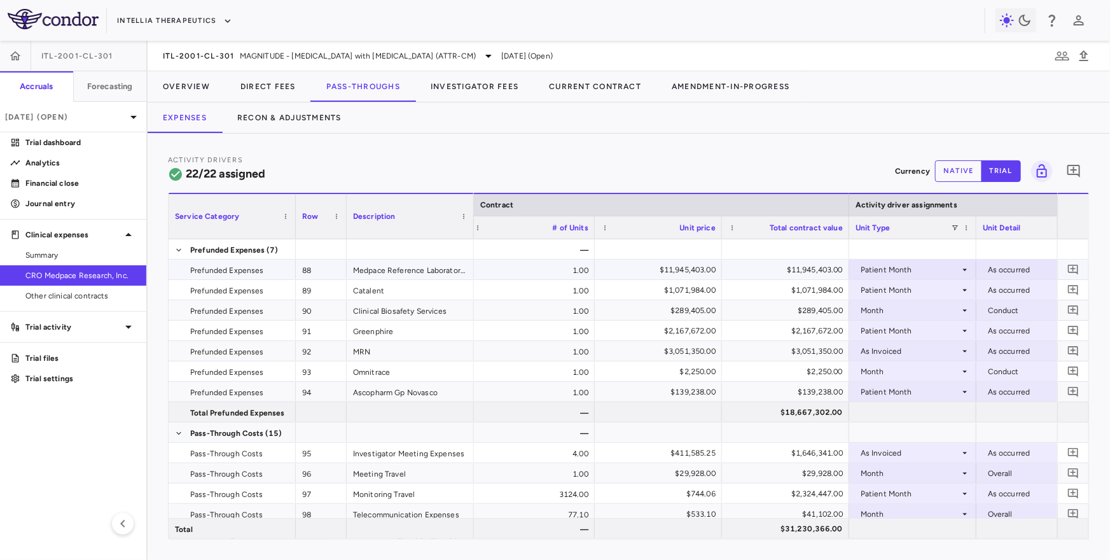
click at [813, 269] on div "$11,945,403.00" at bounding box center [787, 269] width 109 height 20
click at [188, 88] on button "Overview" at bounding box center [187, 86] width 78 height 31
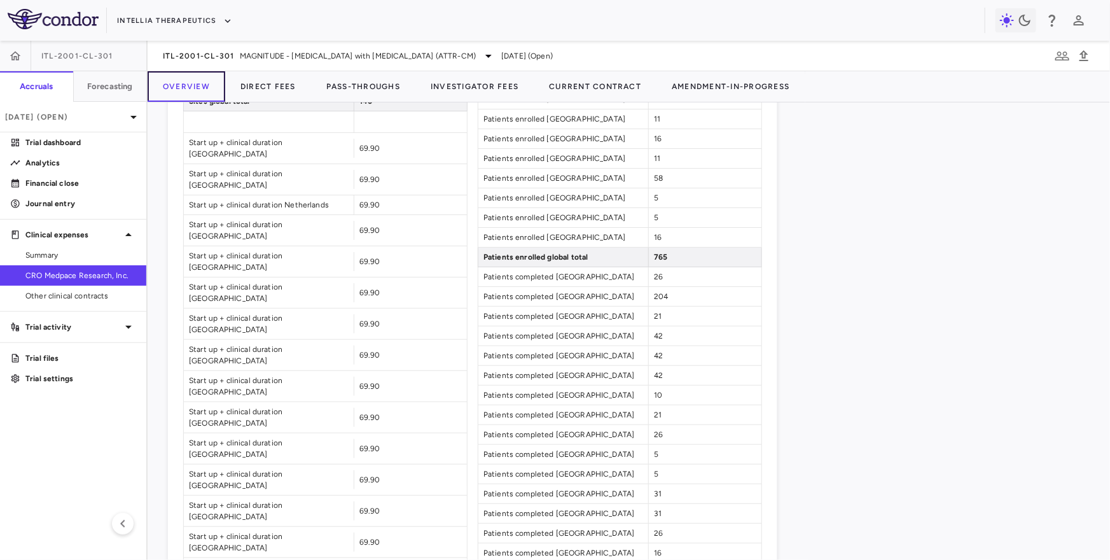
scroll to position [1368, 0]
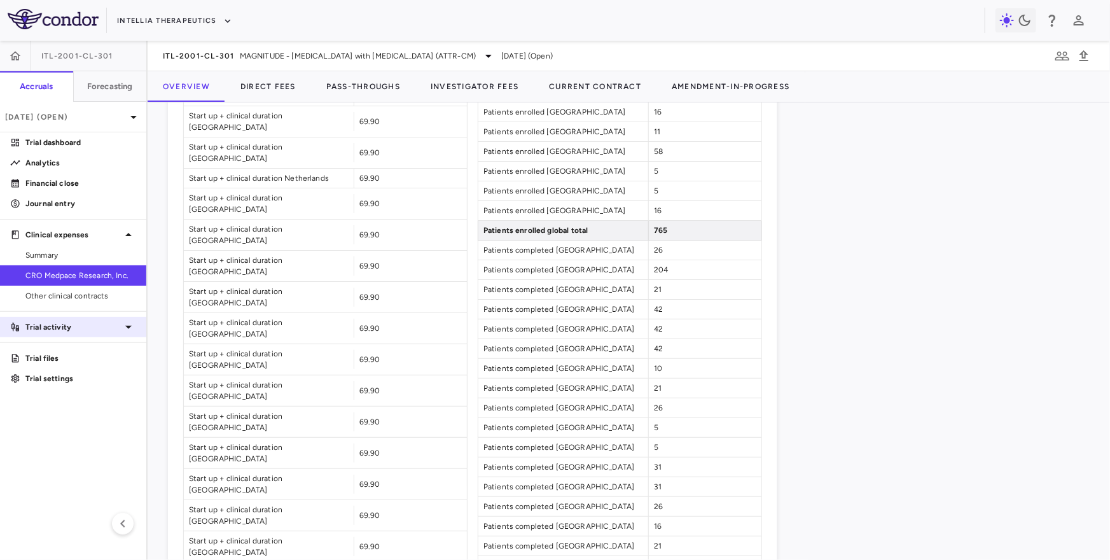
click at [72, 327] on p "Trial activity" at bounding box center [72, 326] width 95 height 11
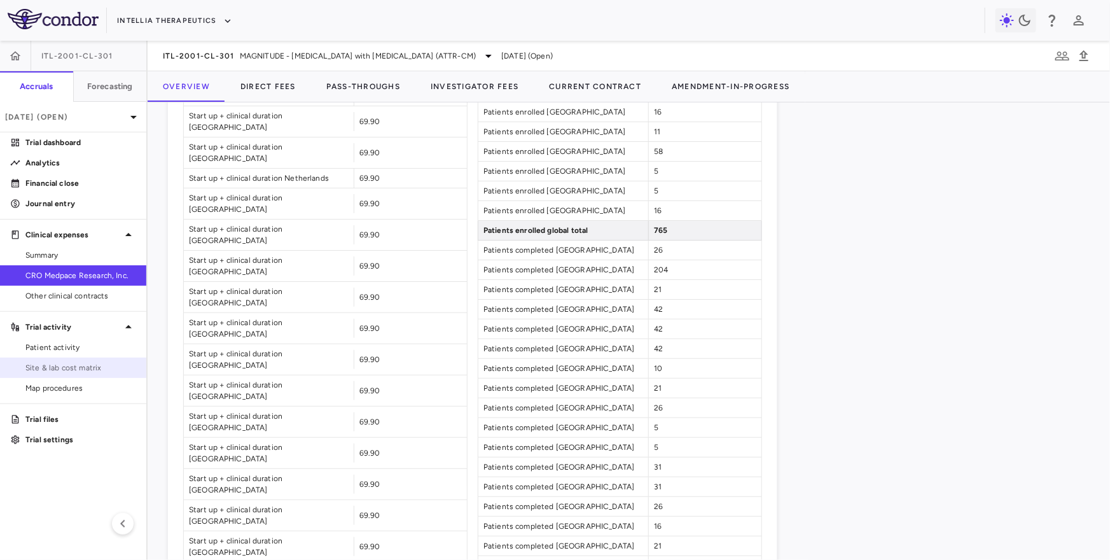
click at [48, 375] on link "Site & lab cost matrix" at bounding box center [73, 367] width 146 height 19
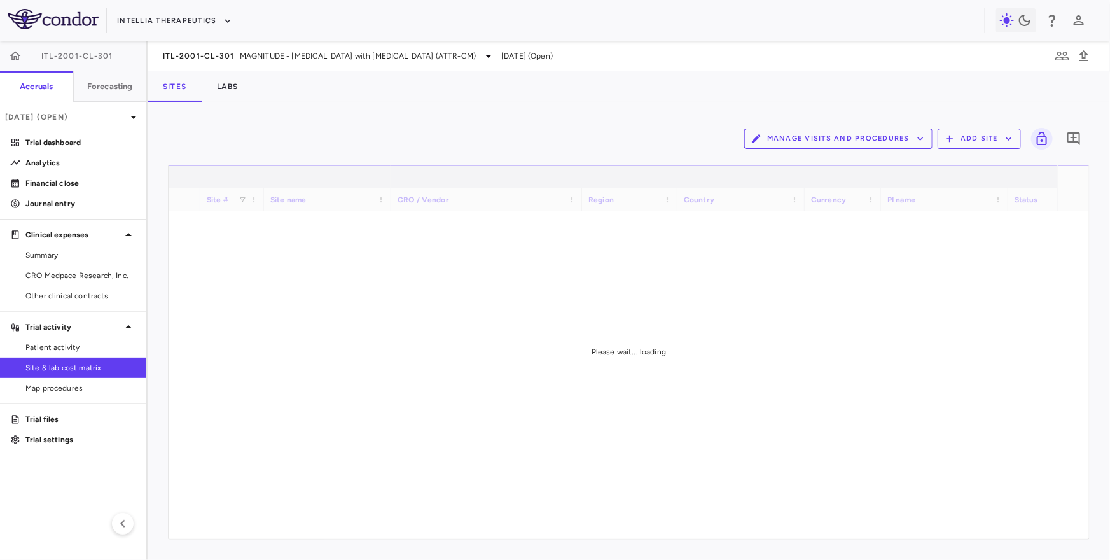
click at [813, 146] on button "Manage Visits and Procedures" at bounding box center [838, 138] width 188 height 20
click at [804, 163] on li "Visit Schedules" at bounding box center [824, 163] width 135 height 19
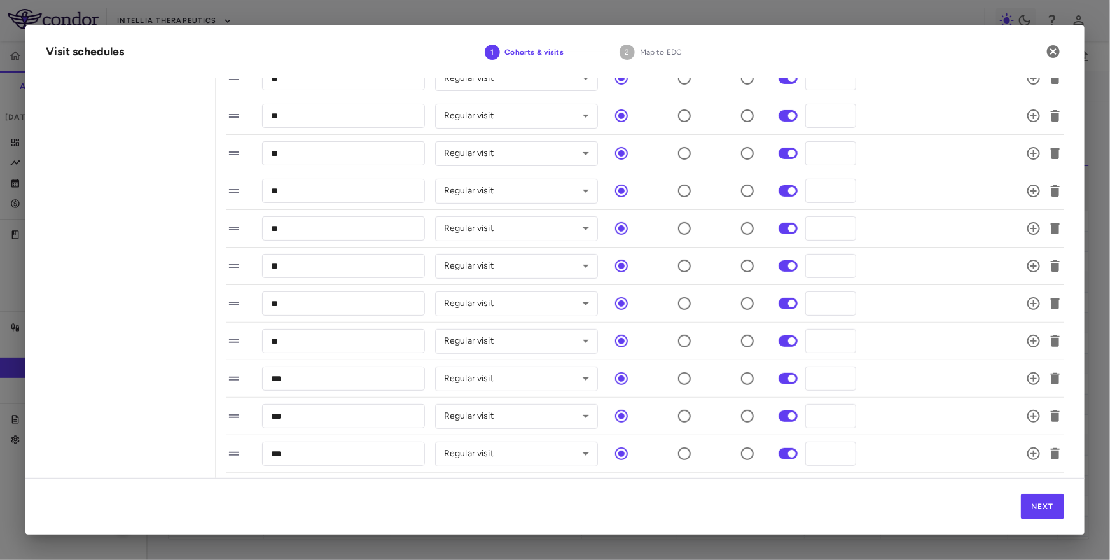
scroll to position [163, 0]
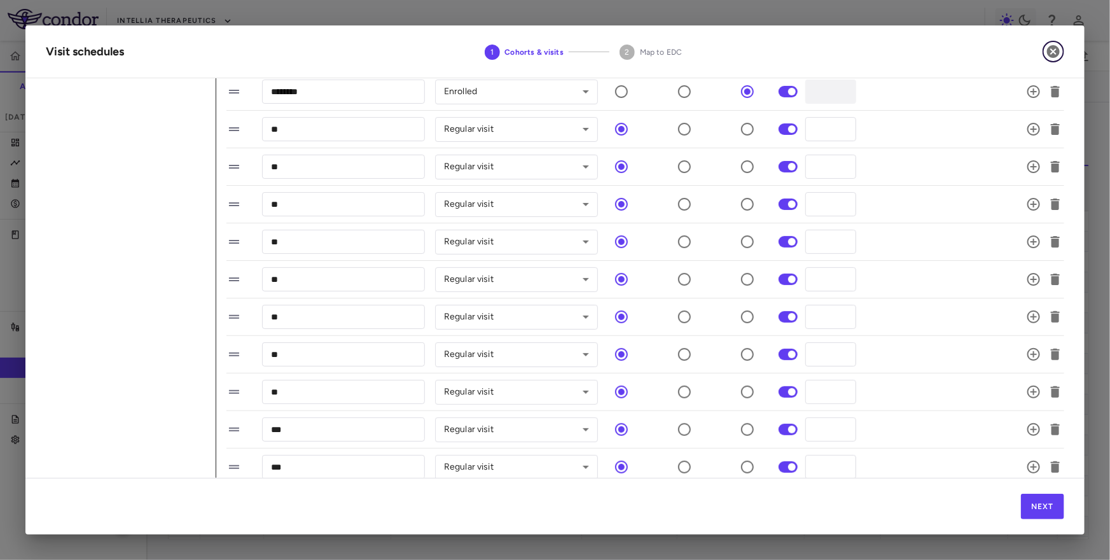
click at [1056, 52] on icon "button" at bounding box center [1053, 51] width 13 height 13
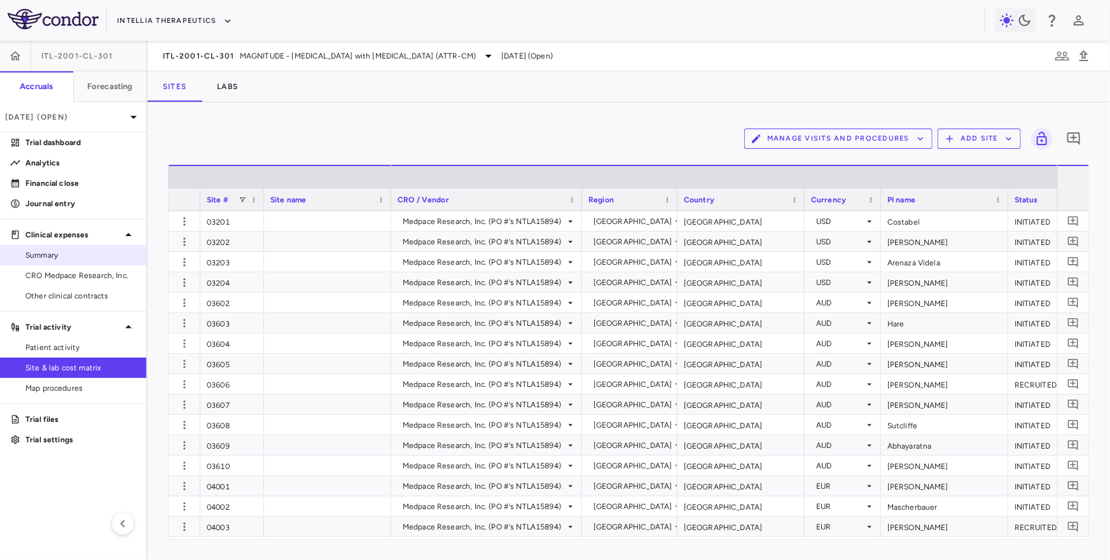
click at [33, 256] on span "Summary" at bounding box center [80, 254] width 111 height 11
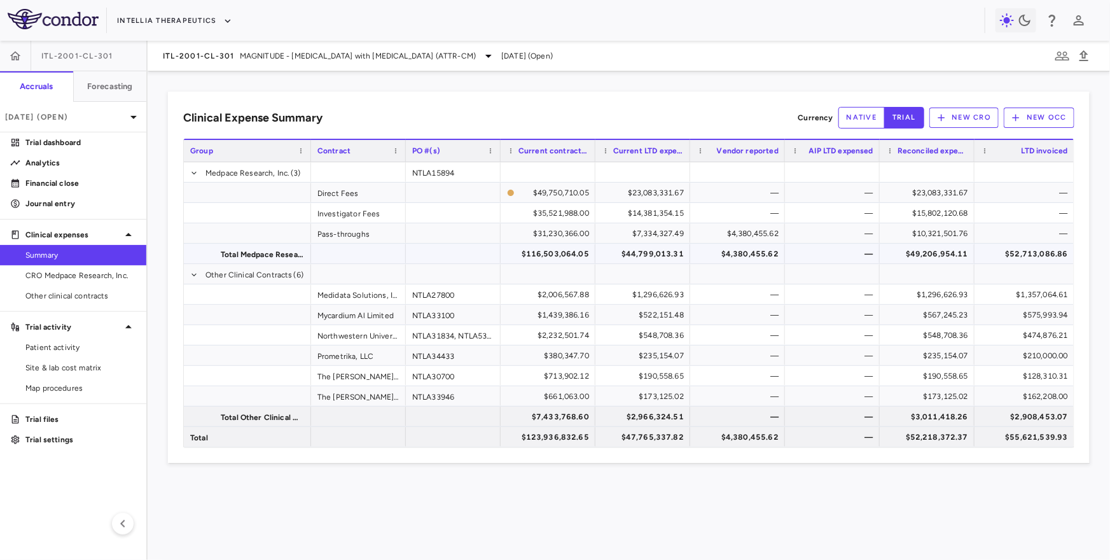
click at [1009, 254] on div "$52,713,086.86" at bounding box center [1027, 254] width 82 height 20
